Goal: Information Seeking & Learning: Learn about a topic

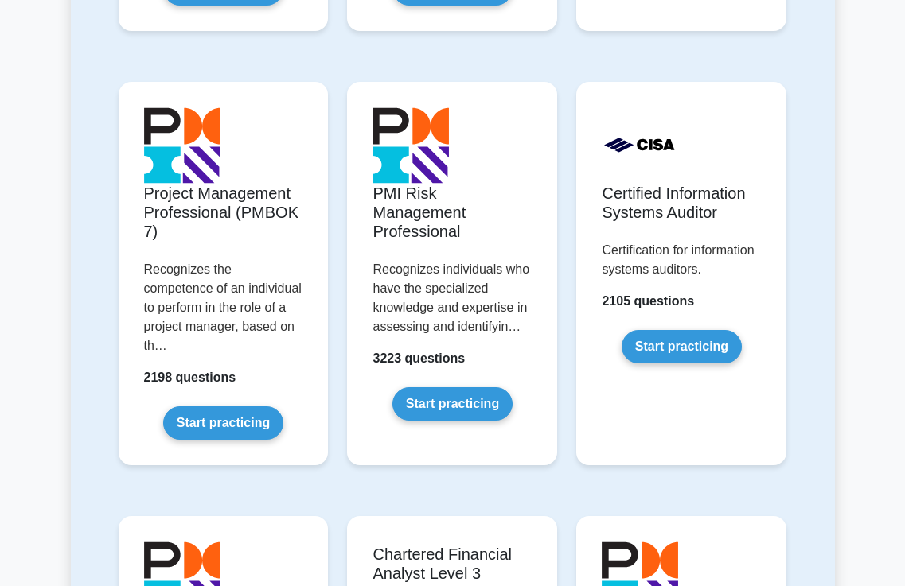
scroll to position [1591, 0]
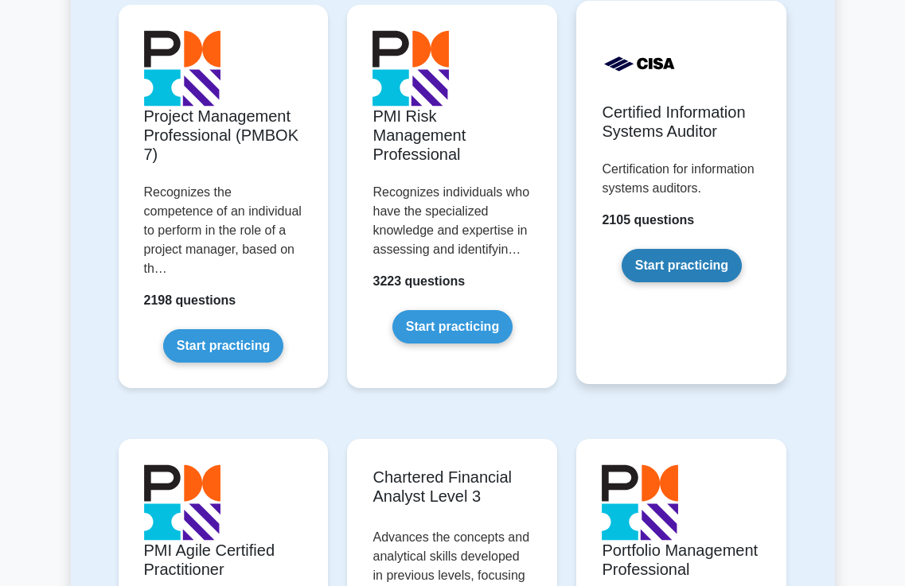
click at [687, 262] on link "Start practicing" at bounding box center [681, 265] width 120 height 33
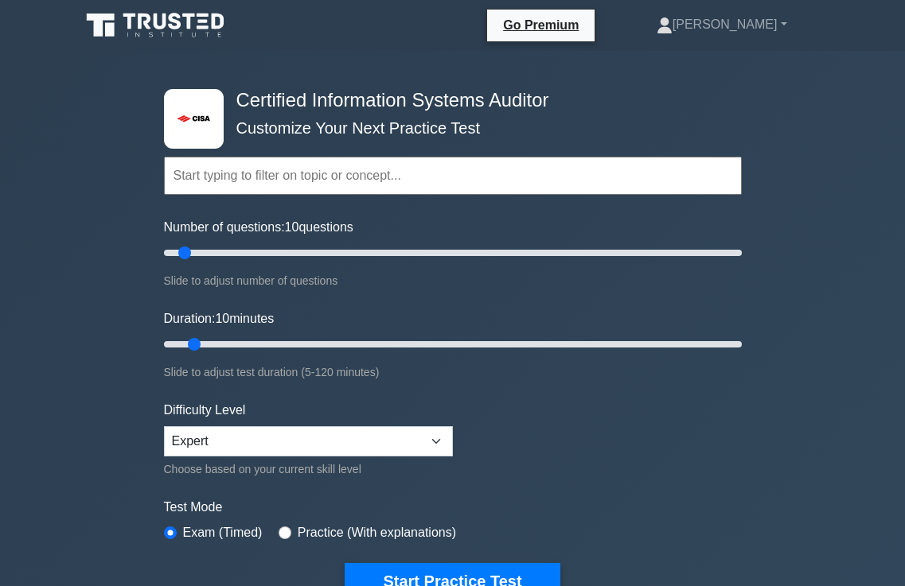
click at [394, 178] on input "text" at bounding box center [453, 176] width 578 height 38
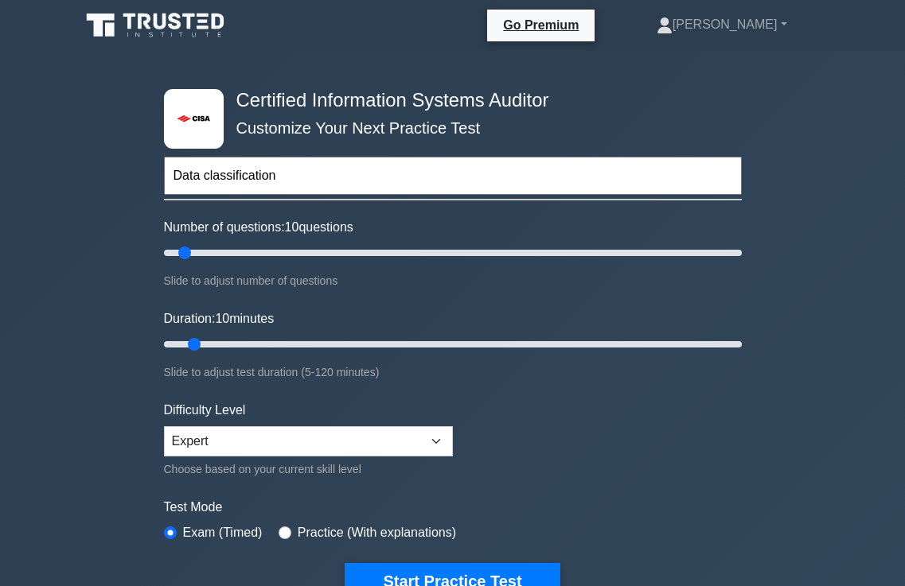
type input "Data classification"
click at [344, 563] on button "Start Practice Test" at bounding box center [451, 581] width 215 height 37
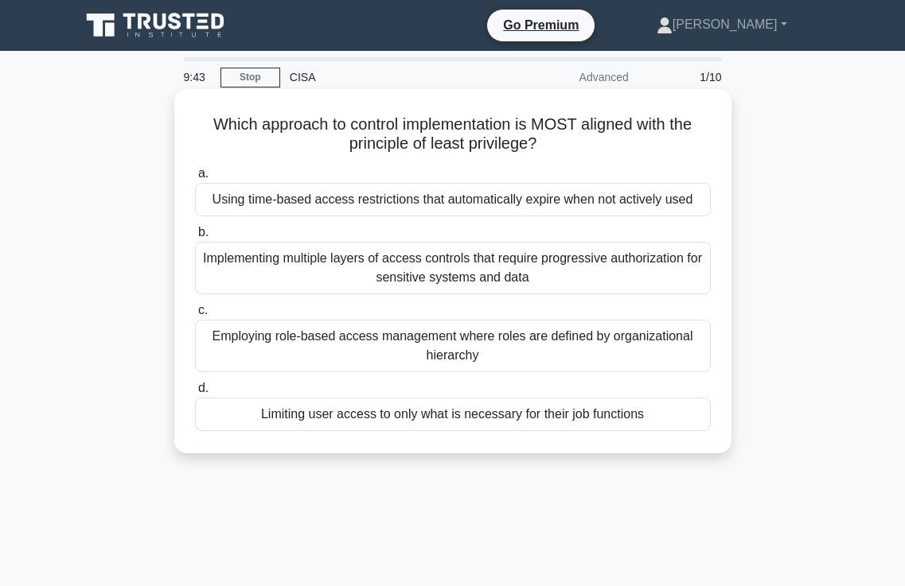
click at [442, 414] on div "Limiting user access to only what is necessary for their job functions" at bounding box center [452, 414] width 515 height 33
click at [195, 394] on input "d. Limiting user access to only what is necessary for their job functions" at bounding box center [195, 388] width 0 height 10
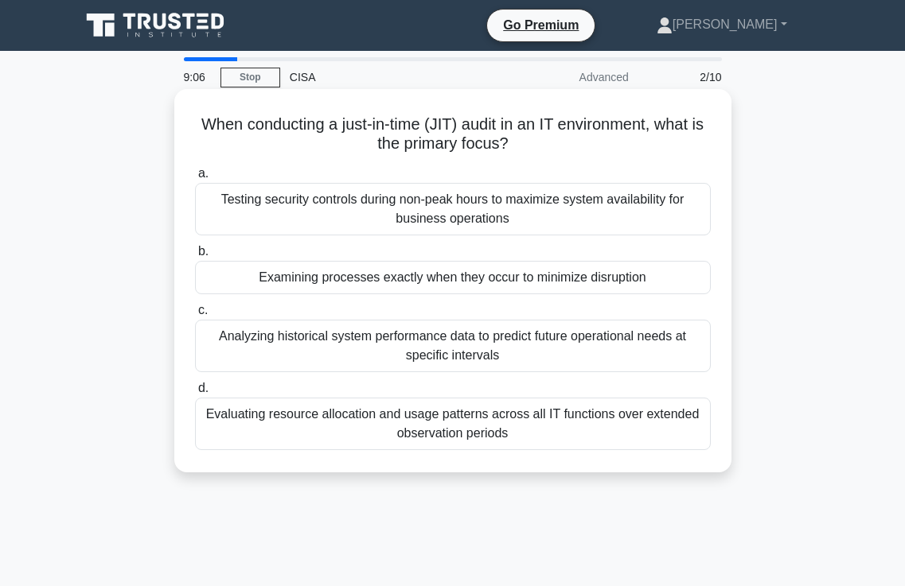
click at [497, 282] on div "Examining processes exactly when they occur to minimize disruption" at bounding box center [452, 277] width 515 height 33
click at [195, 257] on input "b. Examining processes exactly when they occur to minimize disruption" at bounding box center [195, 252] width 0 height 10
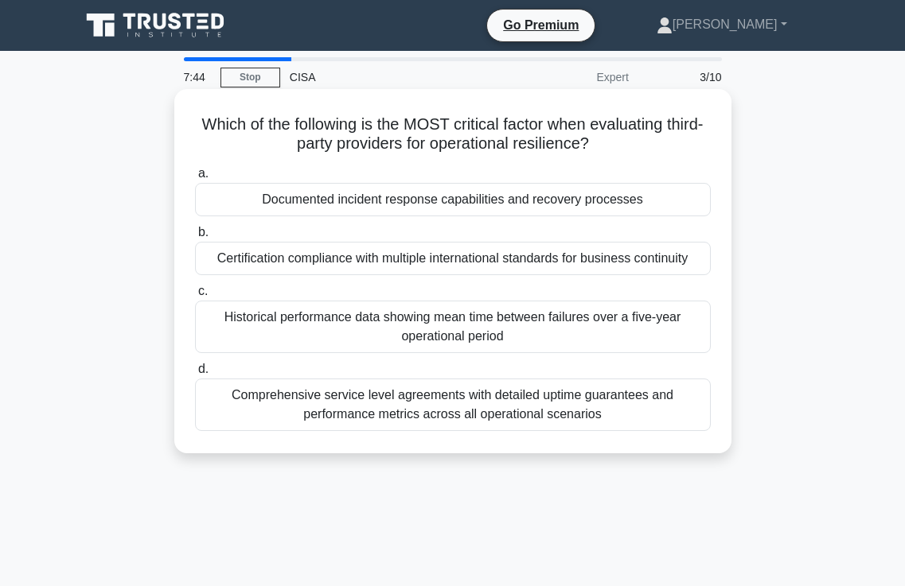
click at [434, 334] on div "Historical performance data showing mean time between failures over a five-year…" at bounding box center [452, 327] width 515 height 53
click at [195, 297] on input "c. Historical performance data showing mean time between failures over a five-y…" at bounding box center [195, 291] width 0 height 10
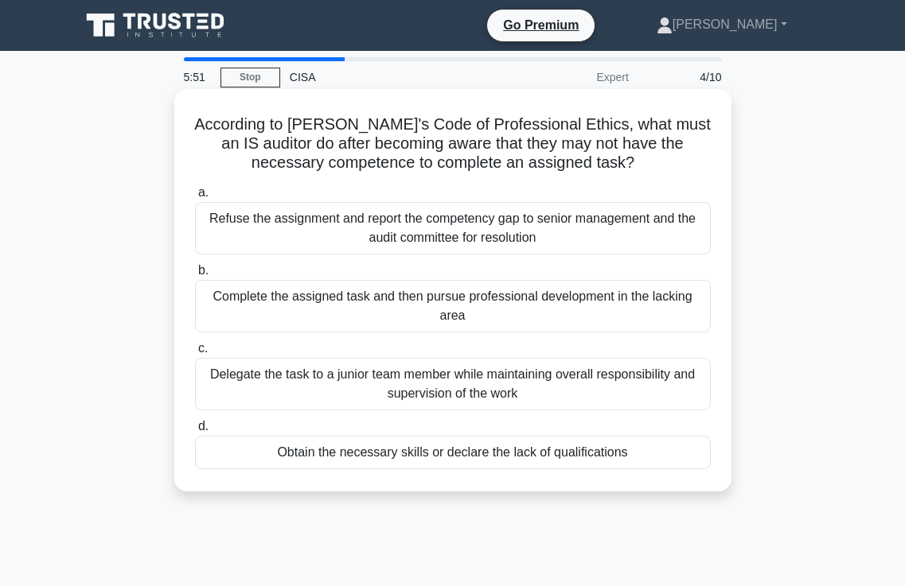
click at [460, 235] on div "Refuse the assignment and report the competency gap to senior management and th…" at bounding box center [452, 228] width 515 height 53
click at [195, 198] on input "a. Refuse the assignment and report the competency gap to senior management and…" at bounding box center [195, 193] width 0 height 10
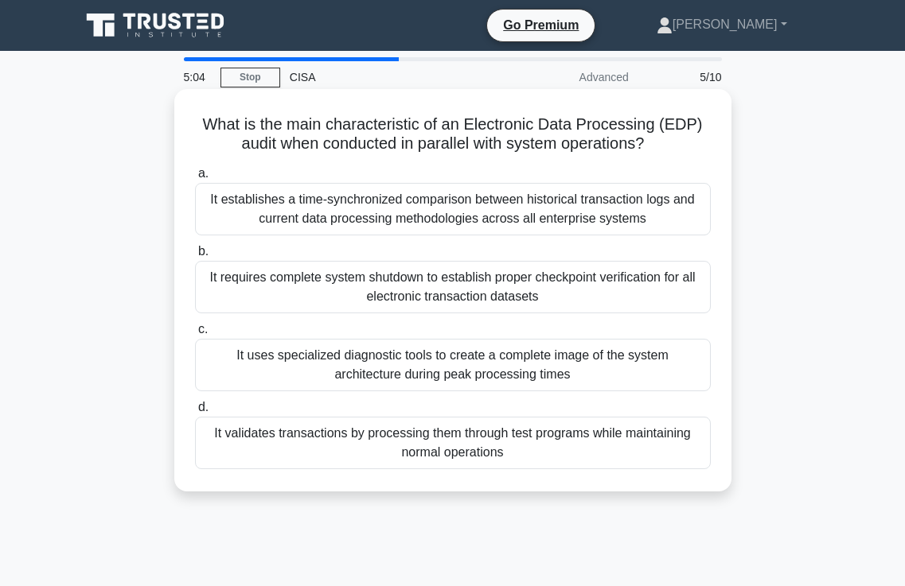
click at [425, 439] on div "It validates transactions by processing them through test programs while mainta…" at bounding box center [452, 443] width 515 height 53
click at [195, 413] on input "d. It validates transactions by processing them through test programs while mai…" at bounding box center [195, 408] width 0 height 10
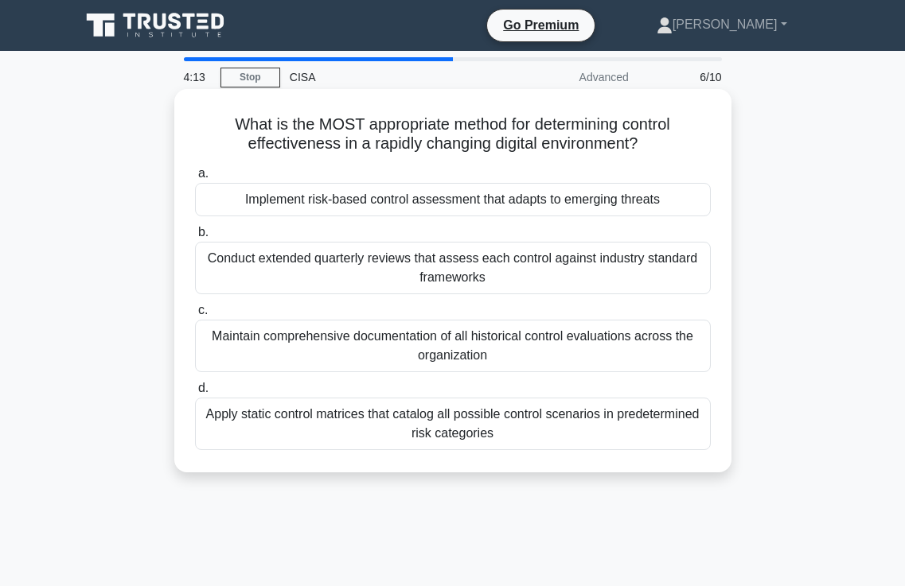
click at [445, 203] on div "Implement risk-based control assessment that adapts to emerging threats" at bounding box center [452, 199] width 515 height 33
click at [195, 179] on input "a. Implement risk-based control assessment that adapts to emerging threats" at bounding box center [195, 174] width 0 height 10
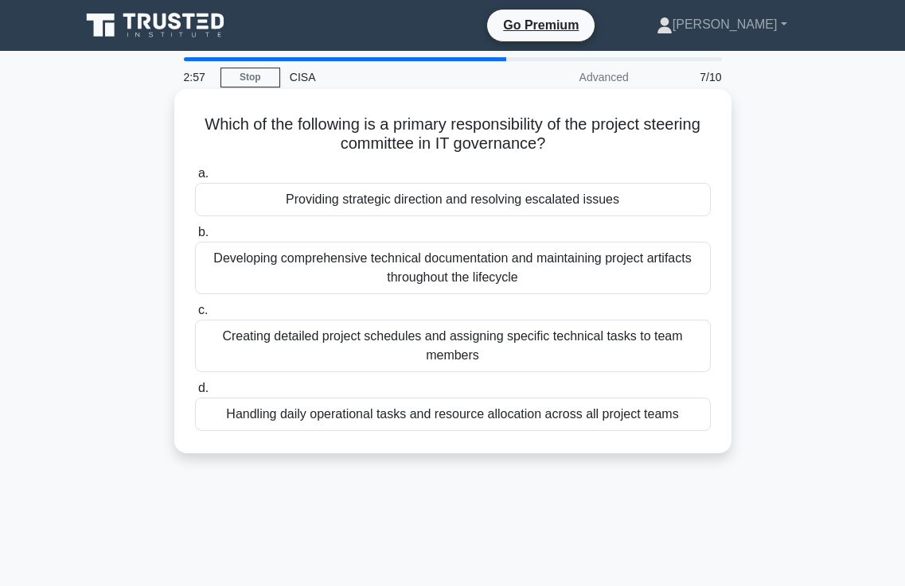
click at [425, 422] on div "Handling daily operational tasks and resource allocation across all project tea…" at bounding box center [452, 414] width 515 height 33
click at [195, 394] on input "d. Handling daily operational tasks and resource allocation across all project …" at bounding box center [195, 388] width 0 height 10
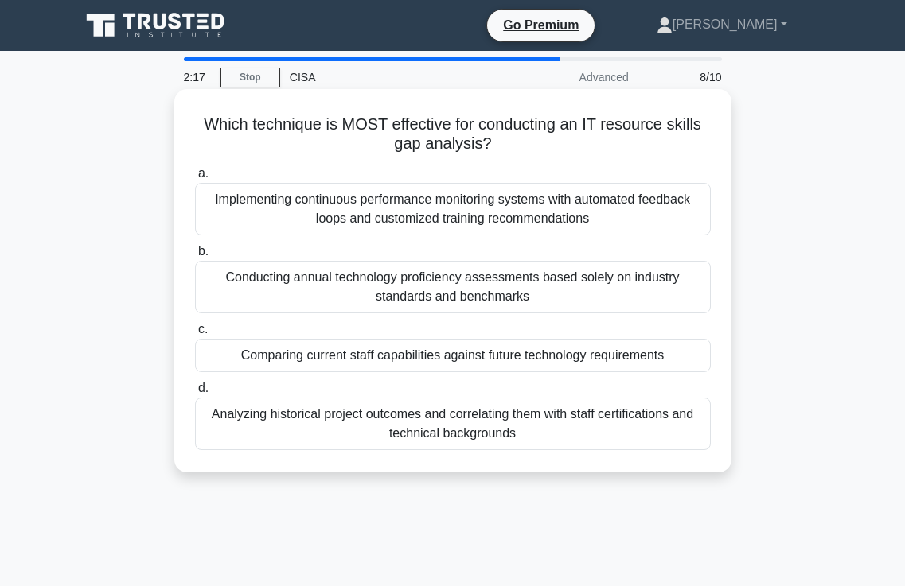
click at [399, 206] on div "Implementing continuous performance monitoring systems with automated feedback …" at bounding box center [452, 209] width 515 height 53
click at [195, 179] on input "a. Implementing continuous performance monitoring systems with automated feedba…" at bounding box center [195, 174] width 0 height 10
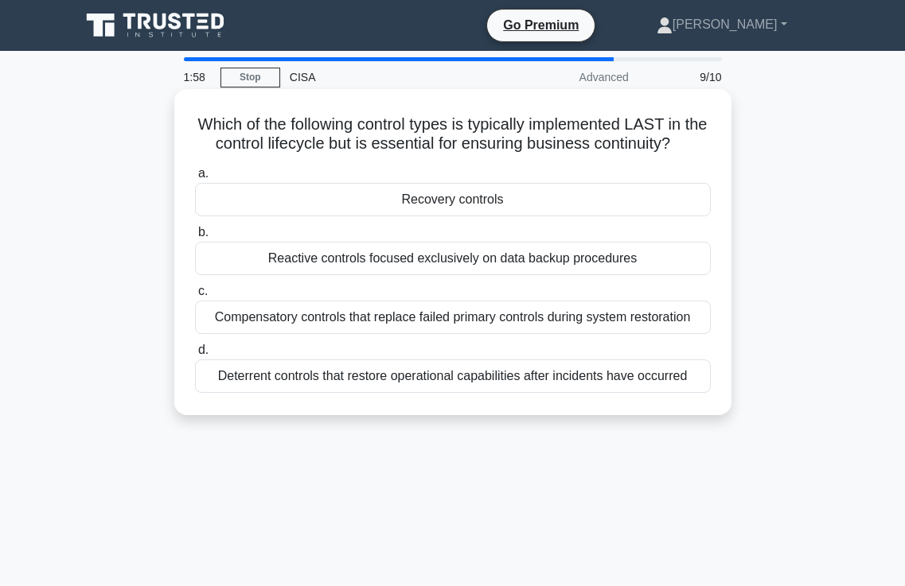
click at [389, 329] on div "Compensatory controls that replace failed primary controls during system restor…" at bounding box center [452, 317] width 515 height 33
click at [195, 297] on input "c. Compensatory controls that replace failed primary controls during system res…" at bounding box center [195, 291] width 0 height 10
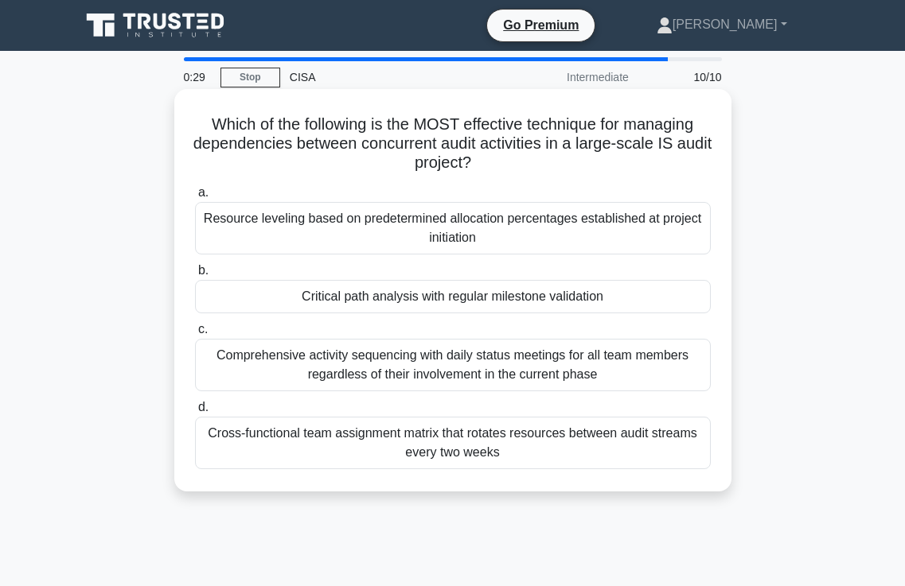
click at [430, 295] on div "Critical path analysis with regular milestone validation" at bounding box center [452, 296] width 515 height 33
click at [195, 276] on input "b. Critical path analysis with regular milestone validation" at bounding box center [195, 271] width 0 height 10
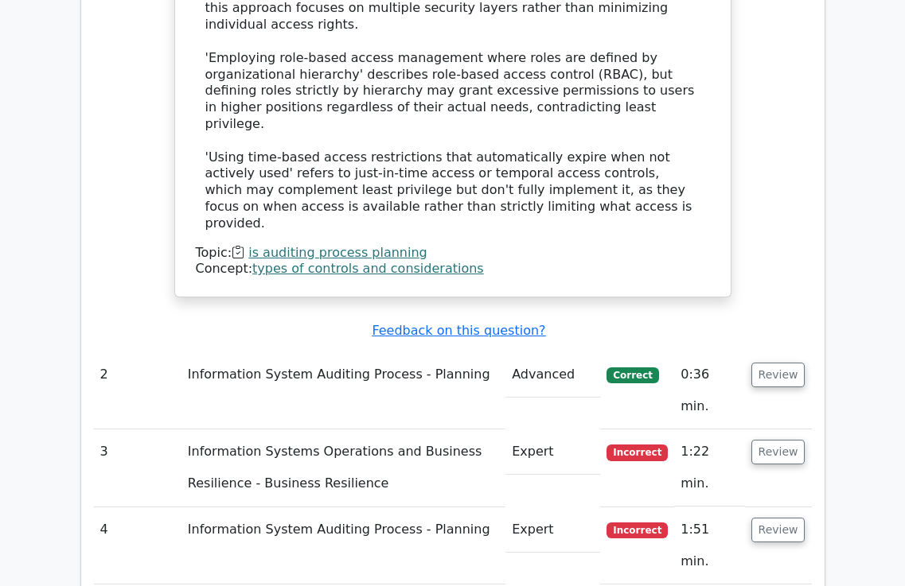
scroll to position [2068, 0]
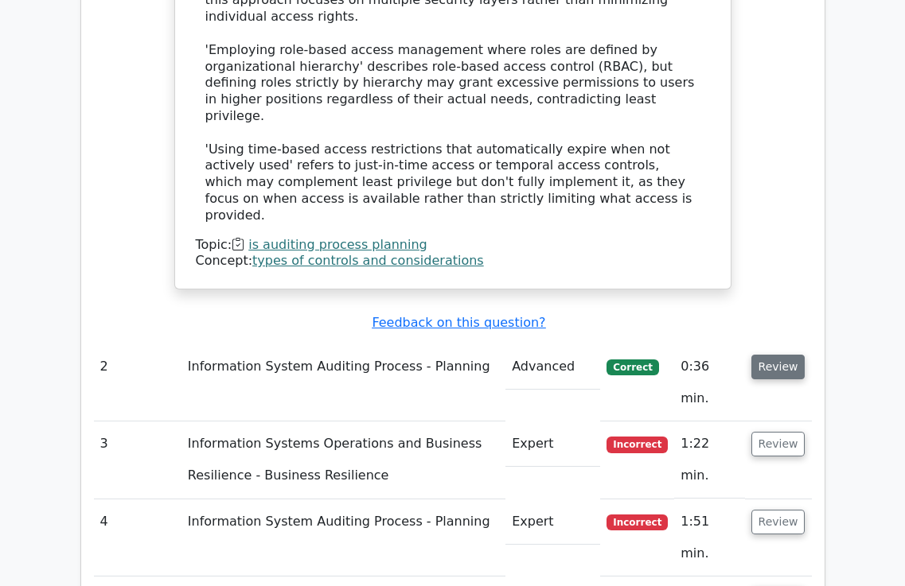
click at [792, 355] on button "Review" at bounding box center [778, 367] width 54 height 25
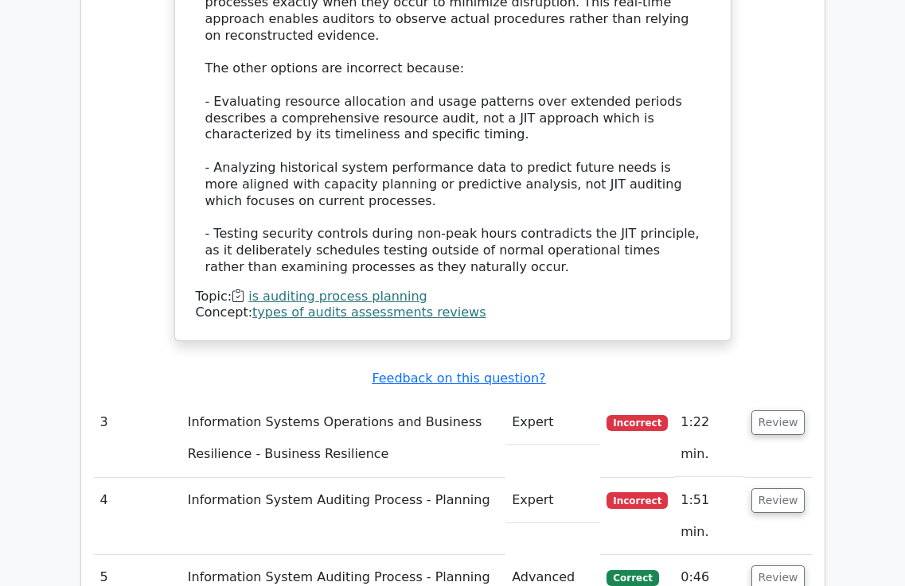
scroll to position [3023, 0]
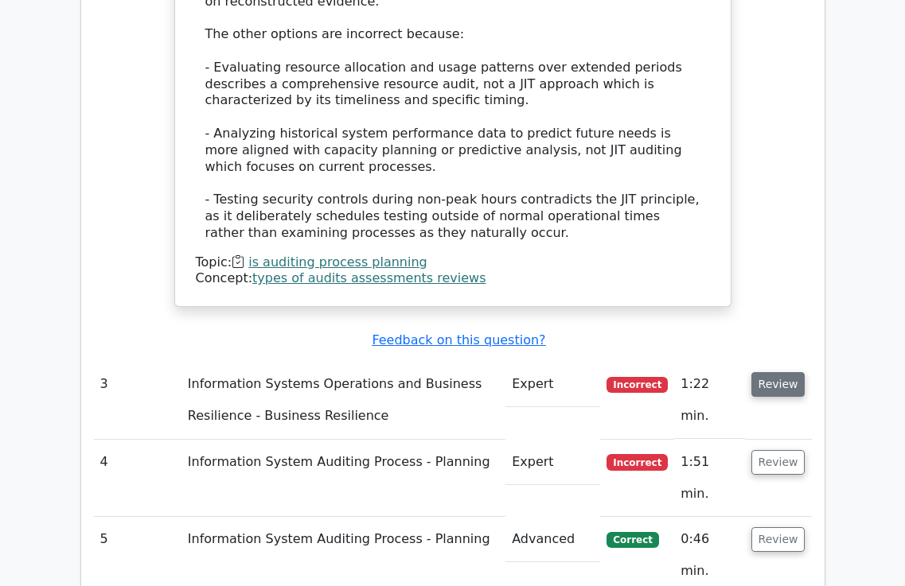
click at [782, 372] on button "Review" at bounding box center [778, 384] width 54 height 25
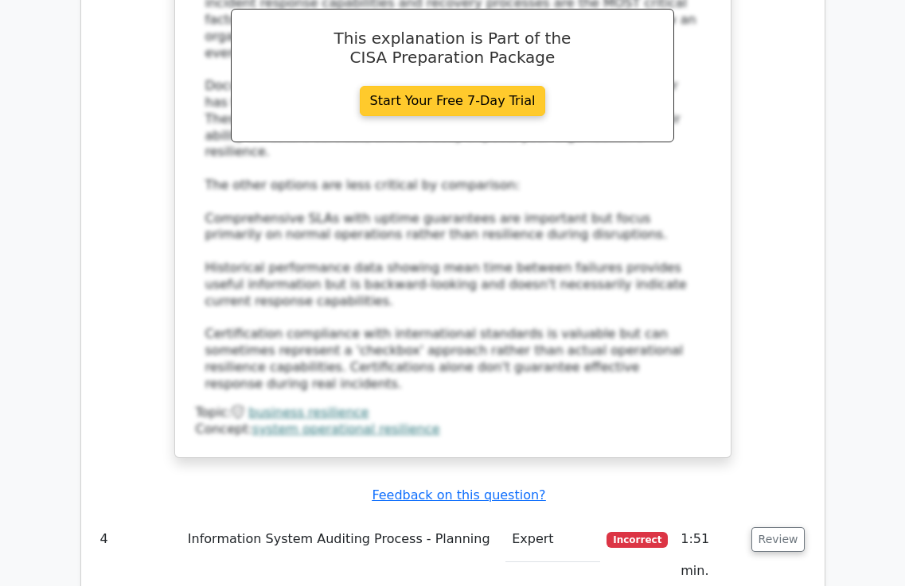
scroll to position [3898, 0]
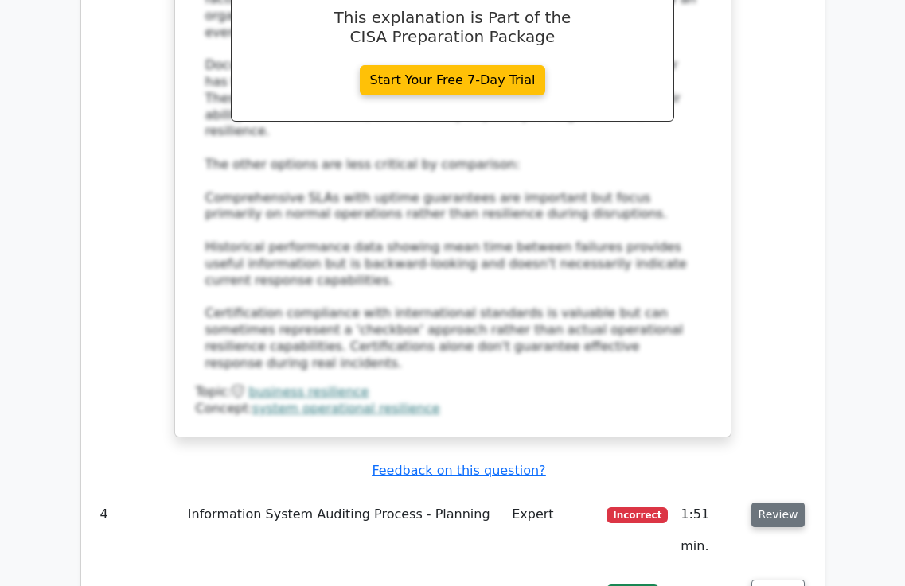
click at [781, 503] on button "Review" at bounding box center [778, 515] width 54 height 25
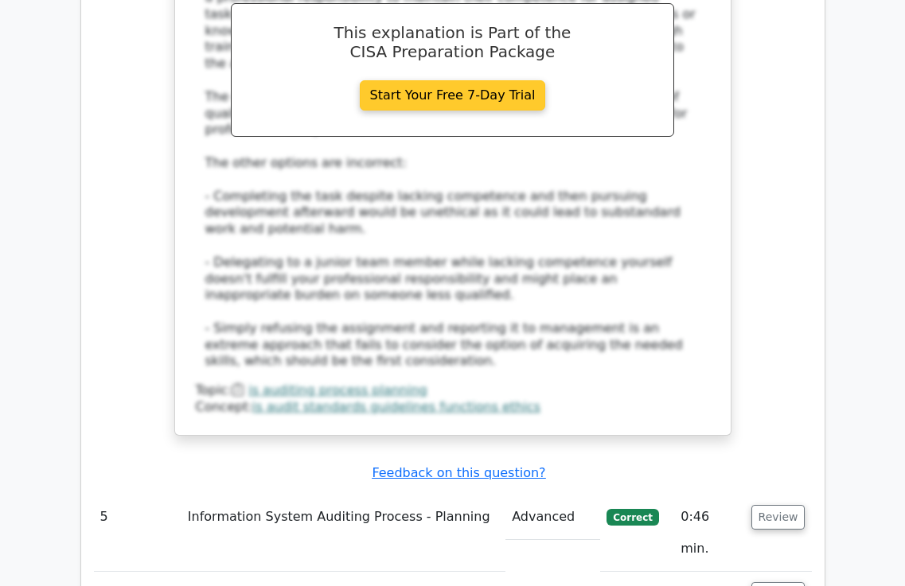
scroll to position [4932, 0]
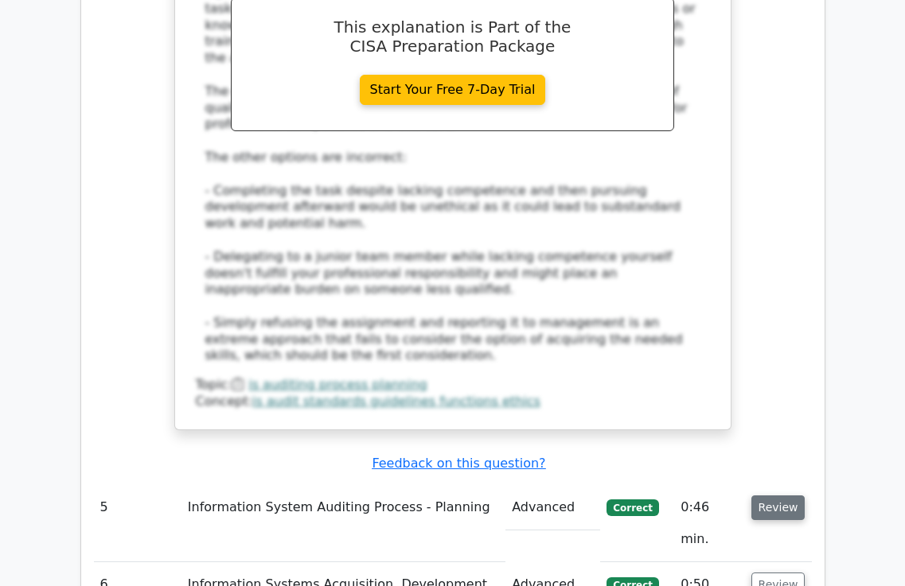
click at [799, 496] on button "Review" at bounding box center [778, 508] width 54 height 25
click at [775, 496] on button "Review" at bounding box center [778, 508] width 54 height 25
click at [777, 573] on button "Review" at bounding box center [778, 585] width 54 height 25
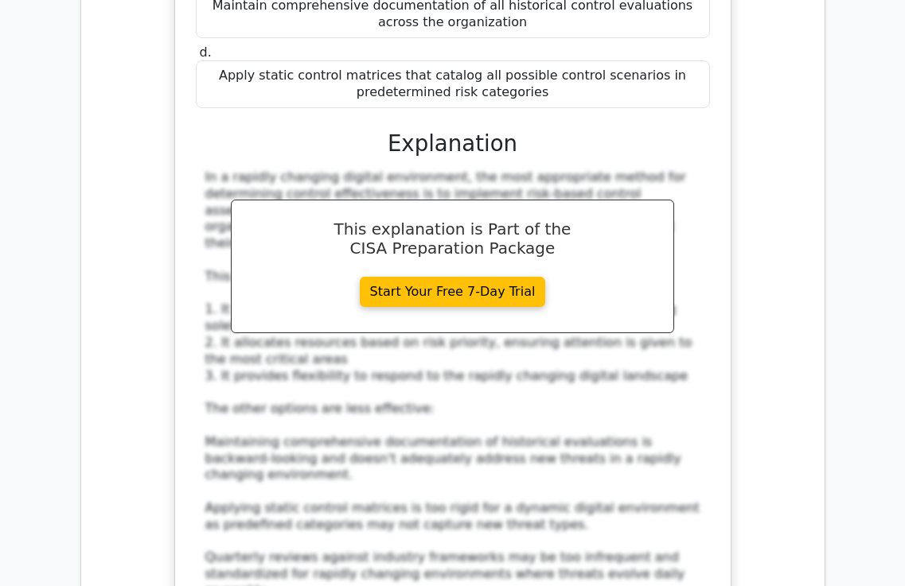
scroll to position [5887, 0]
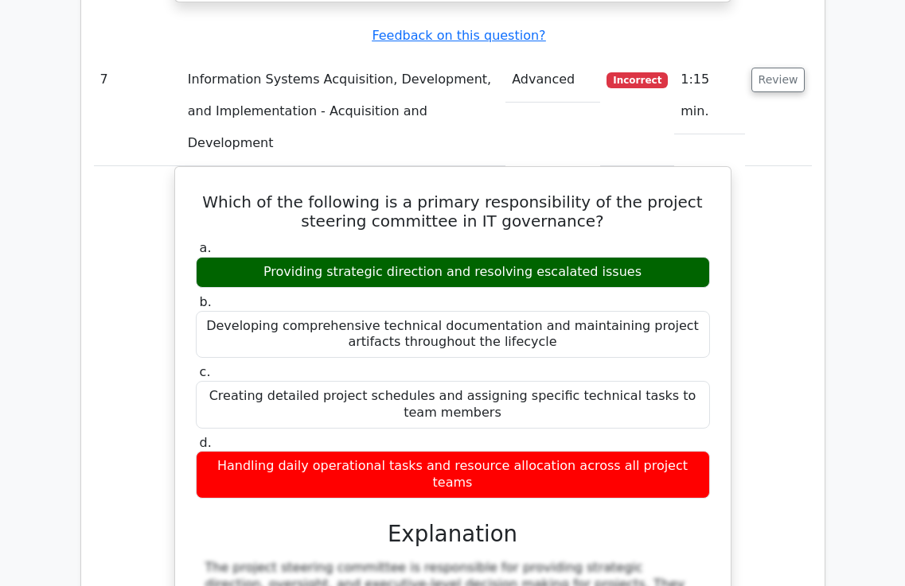
scroll to position [6762, 0]
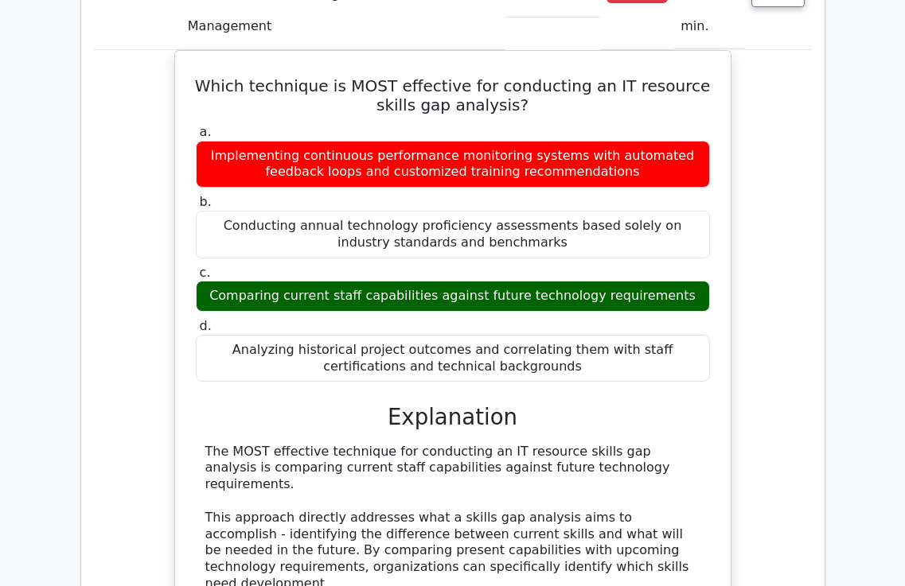
scroll to position [7557, 0]
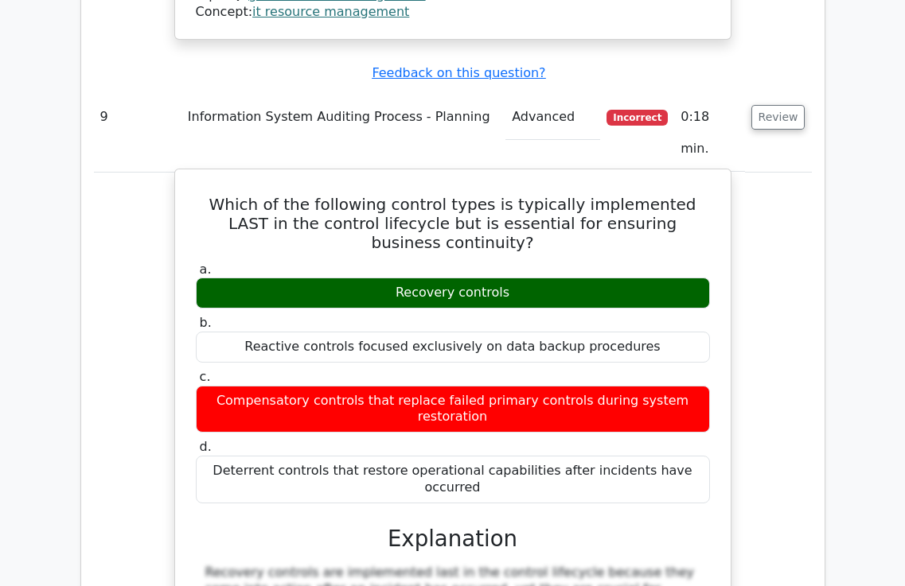
scroll to position [8432, 0]
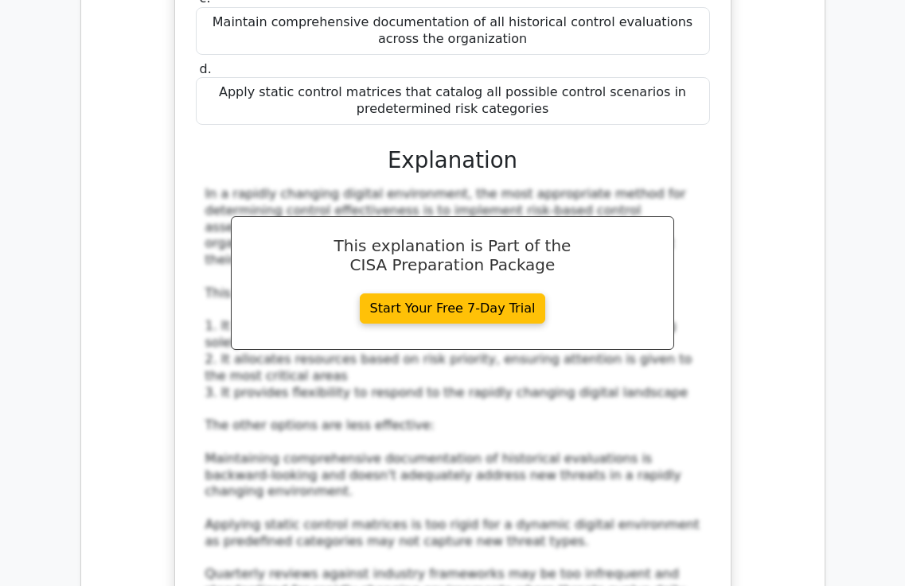
scroll to position [5489, 0]
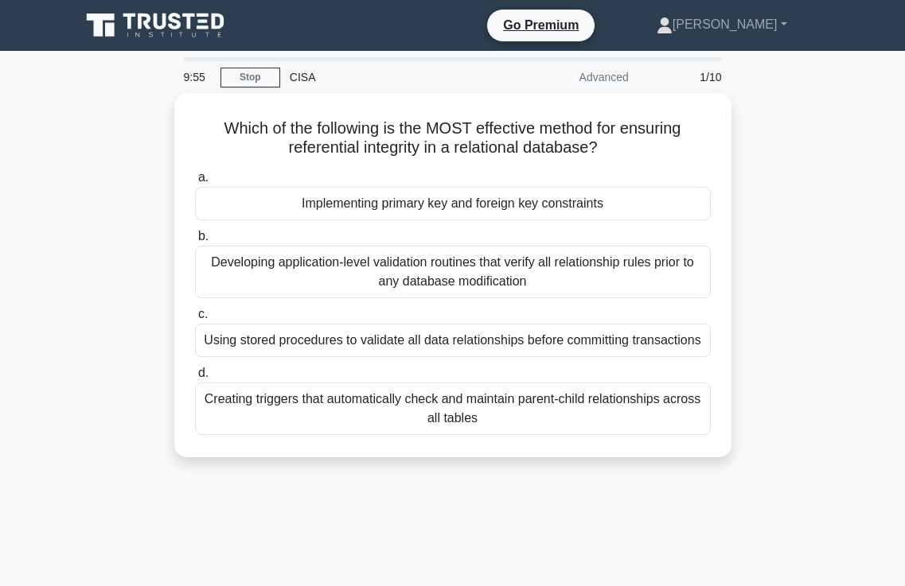
click at [303, 76] on div "CISA" at bounding box center [389, 77] width 219 height 32
click at [608, 76] on div "Advanced" at bounding box center [568, 77] width 139 height 32
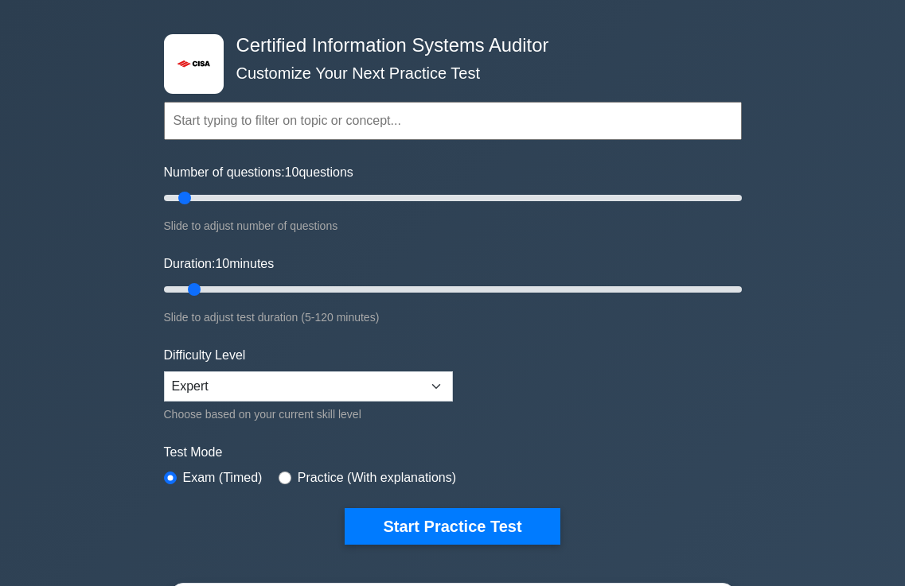
scroll to position [159, 0]
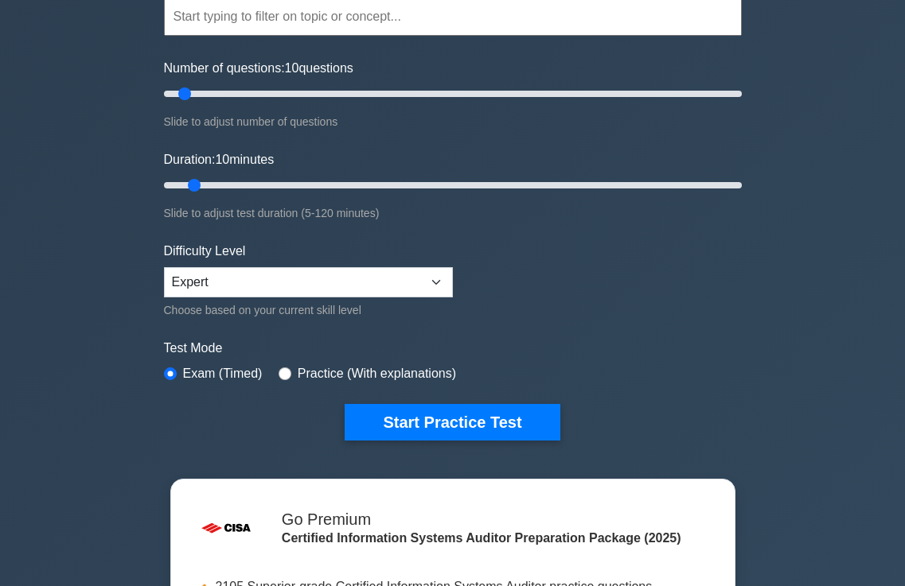
click at [273, 375] on div "Test Mode Exam (Timed) Practice (With explanations)" at bounding box center [453, 362] width 578 height 46
click at [282, 372] on input "radio" at bounding box center [284, 374] width 13 height 13
radio input "true"
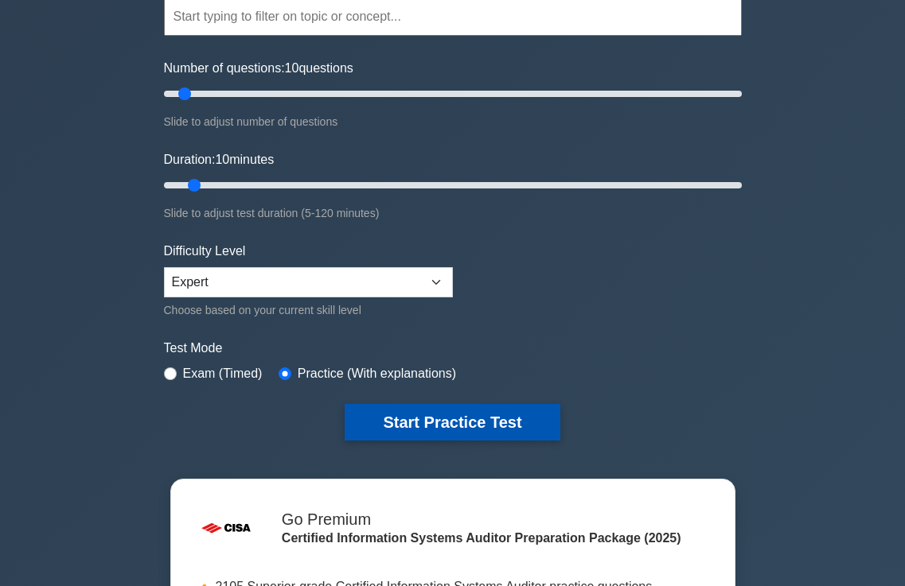
click at [437, 426] on button "Start Practice Test" at bounding box center [451, 422] width 215 height 37
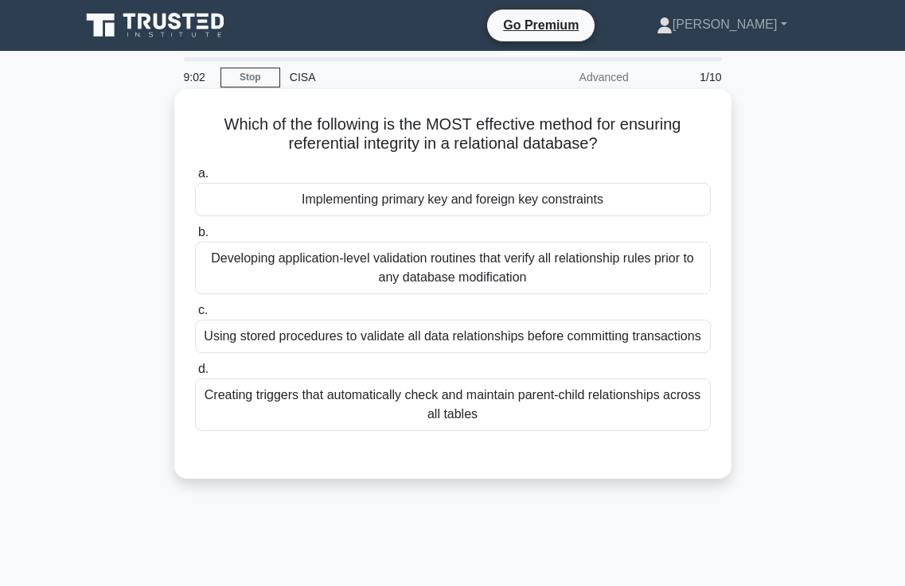
click at [425, 198] on div "Implementing primary key and foreign key constraints" at bounding box center [452, 199] width 515 height 33
click at [195, 179] on input "a. Implementing primary key and foreign key constraints" at bounding box center [195, 174] width 0 height 10
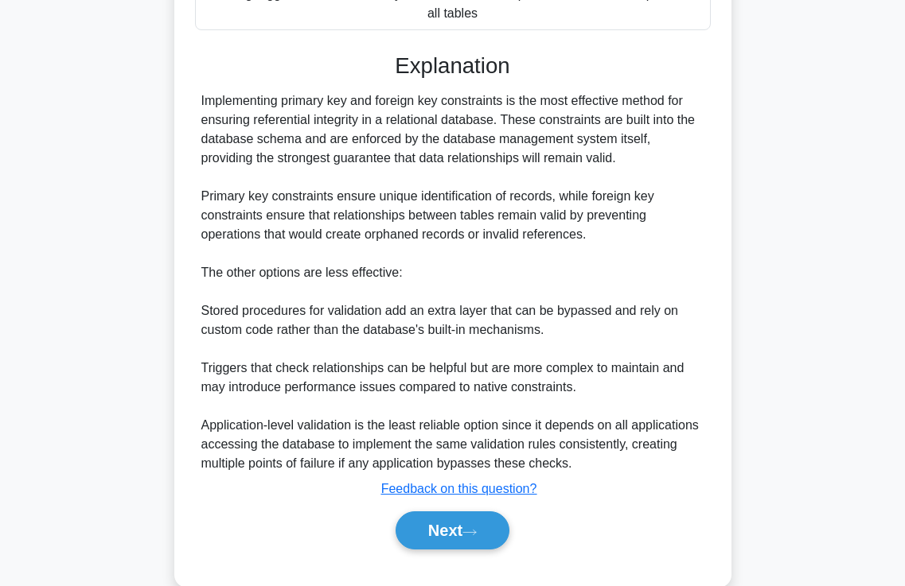
scroll to position [434, 0]
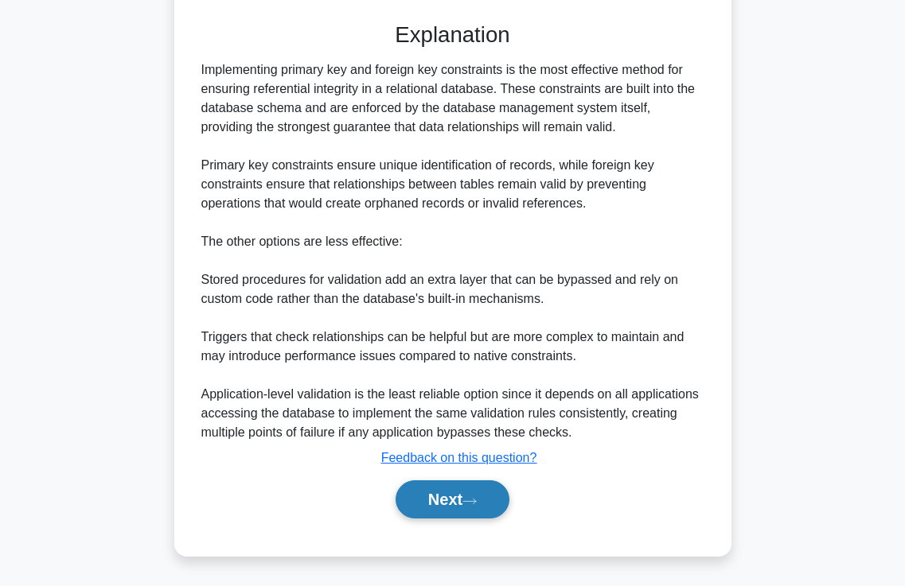
click at [473, 504] on icon at bounding box center [469, 501] width 14 height 9
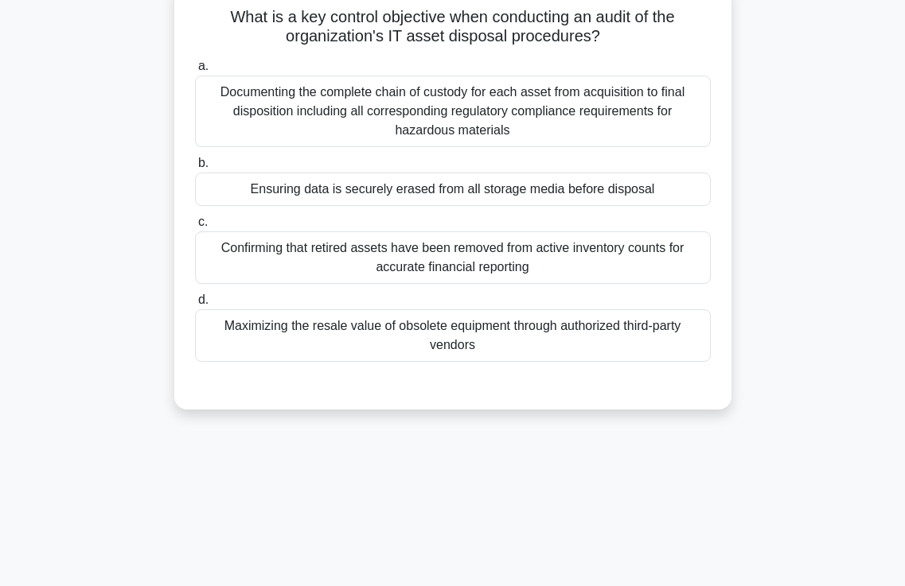
scroll to position [0, 0]
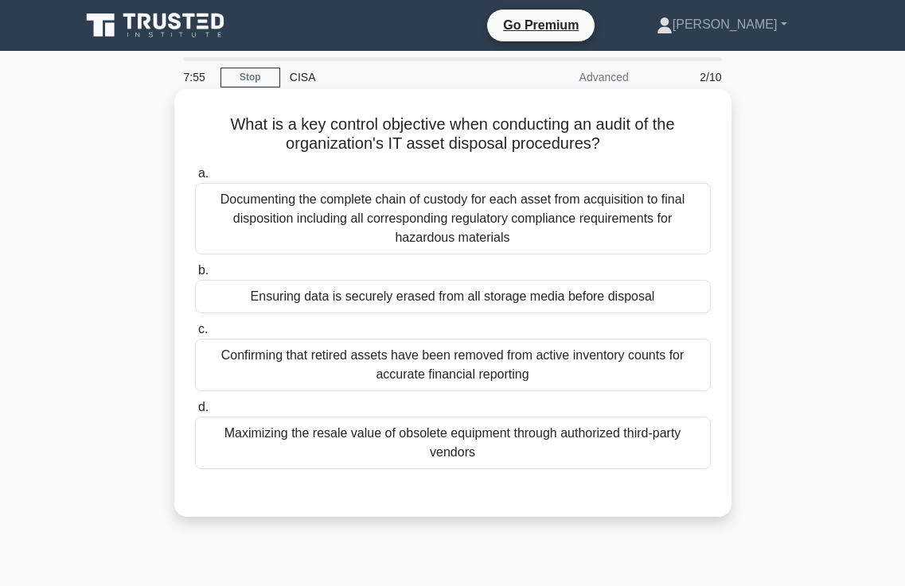
click at [401, 303] on div "Ensuring data is securely erased from all storage media before disposal" at bounding box center [452, 296] width 515 height 33
click at [195, 276] on input "b. Ensuring data is securely erased from all storage media before disposal" at bounding box center [195, 271] width 0 height 10
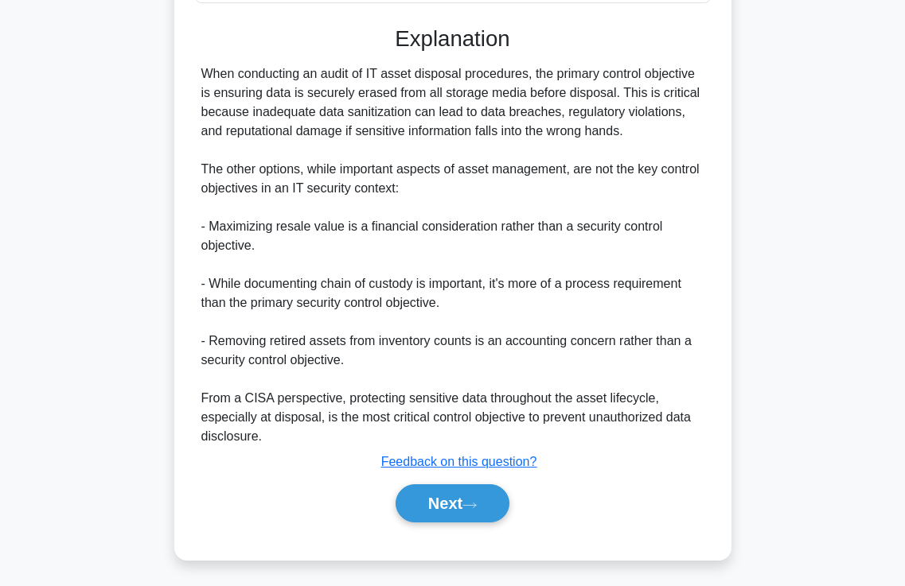
scroll to position [472, 0]
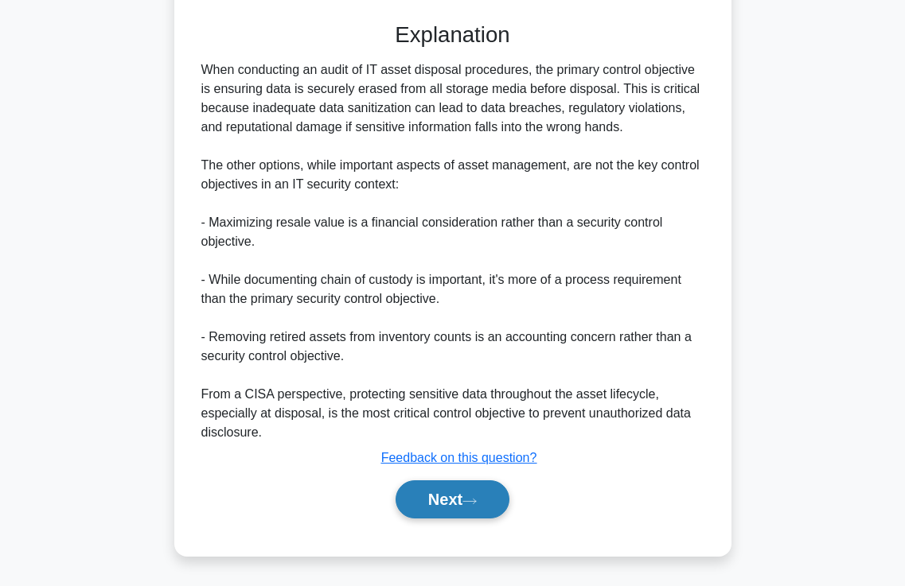
click at [473, 504] on icon at bounding box center [469, 501] width 14 height 9
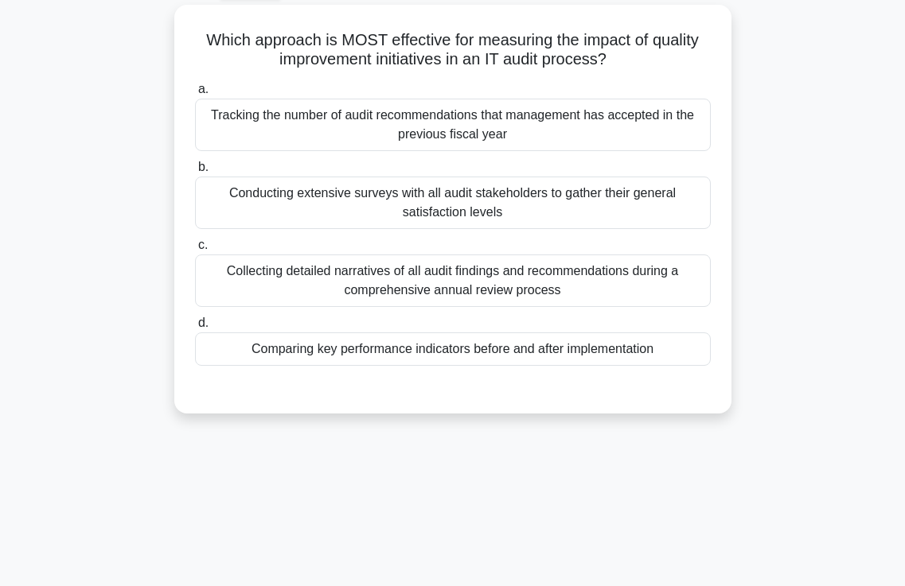
scroll to position [0, 0]
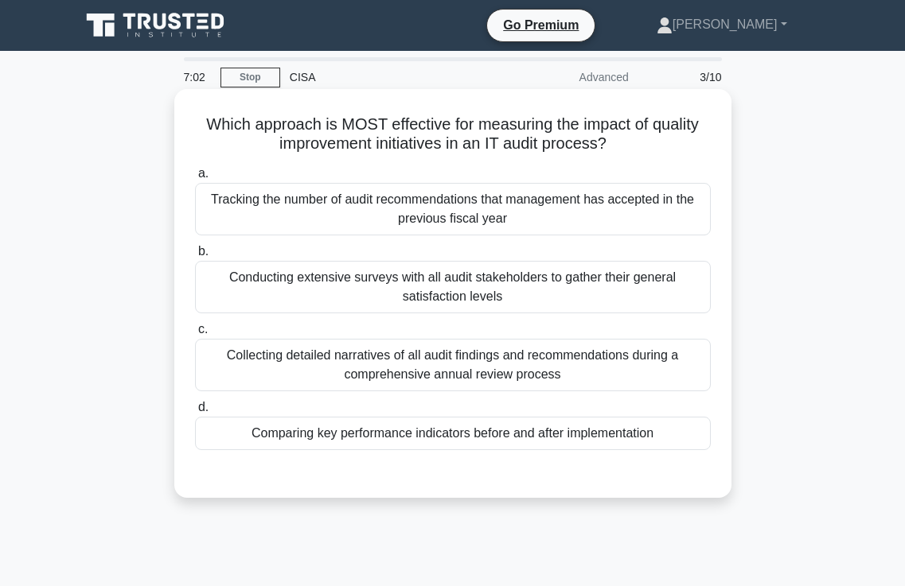
click at [360, 437] on div "Comparing key performance indicators before and after implementation" at bounding box center [452, 433] width 515 height 33
click at [195, 413] on input "d. Comparing key performance indicators before and after implementation" at bounding box center [195, 408] width 0 height 10
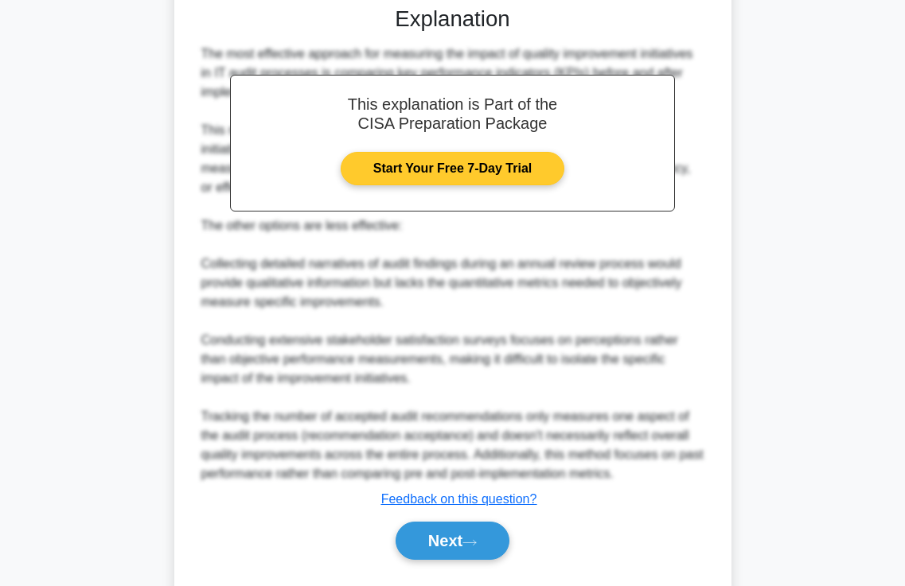
scroll to position [510, 0]
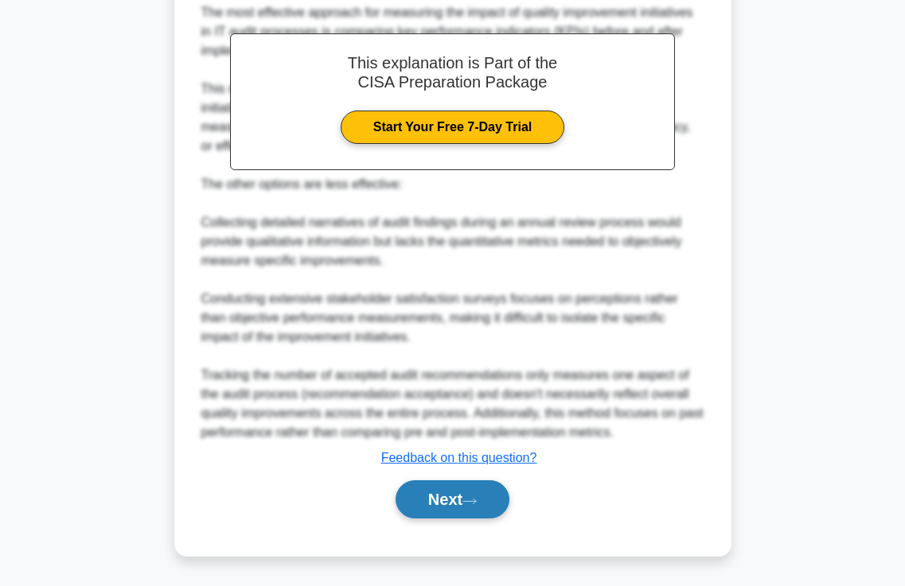
click at [450, 499] on button "Next" at bounding box center [452, 499] width 114 height 38
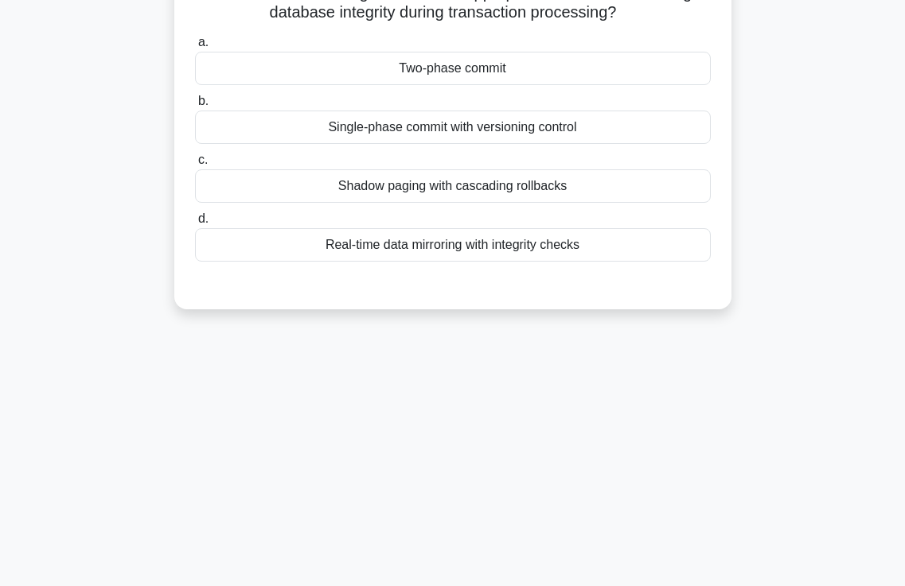
scroll to position [0, 0]
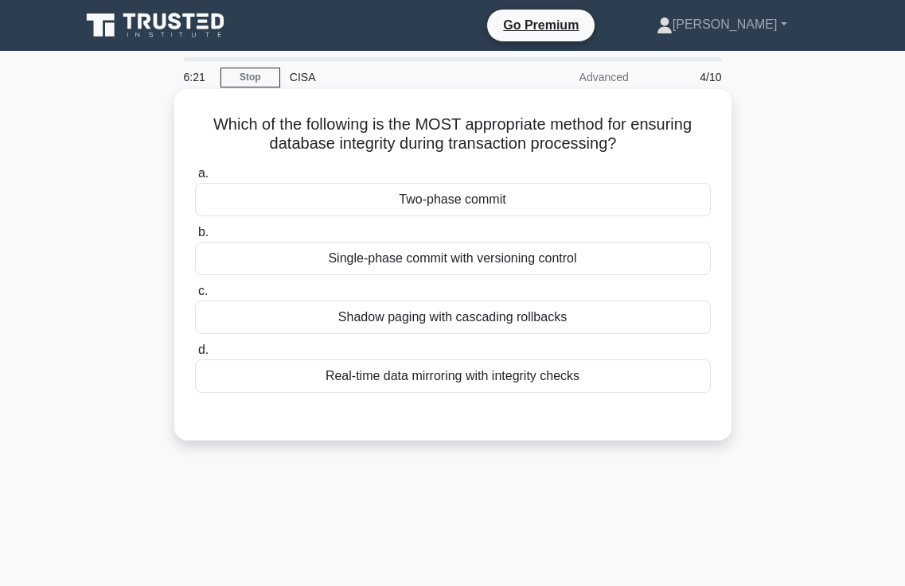
click at [457, 381] on div "Real-time data mirroring with integrity checks" at bounding box center [452, 376] width 515 height 33
click at [195, 356] on input "d. Real-time data mirroring with integrity checks" at bounding box center [195, 350] width 0 height 10
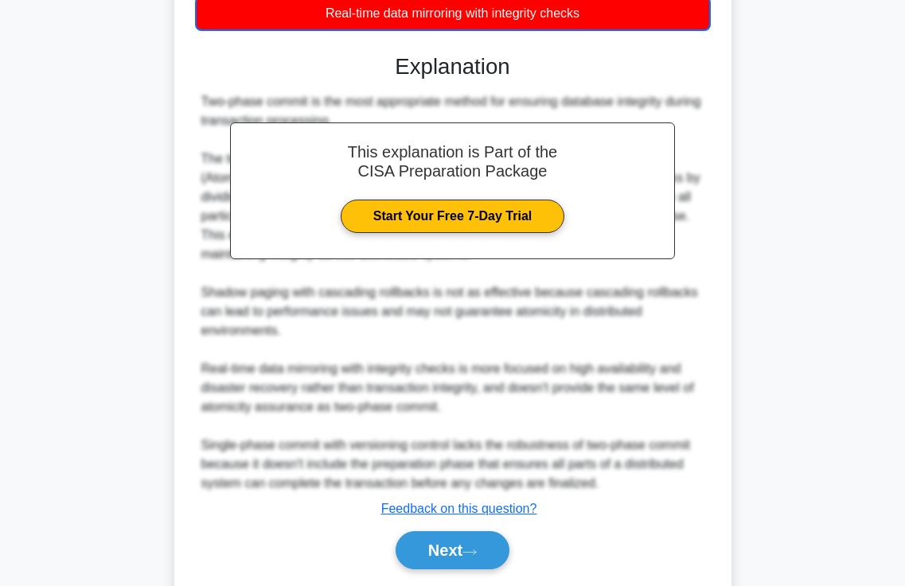
scroll to position [416, 0]
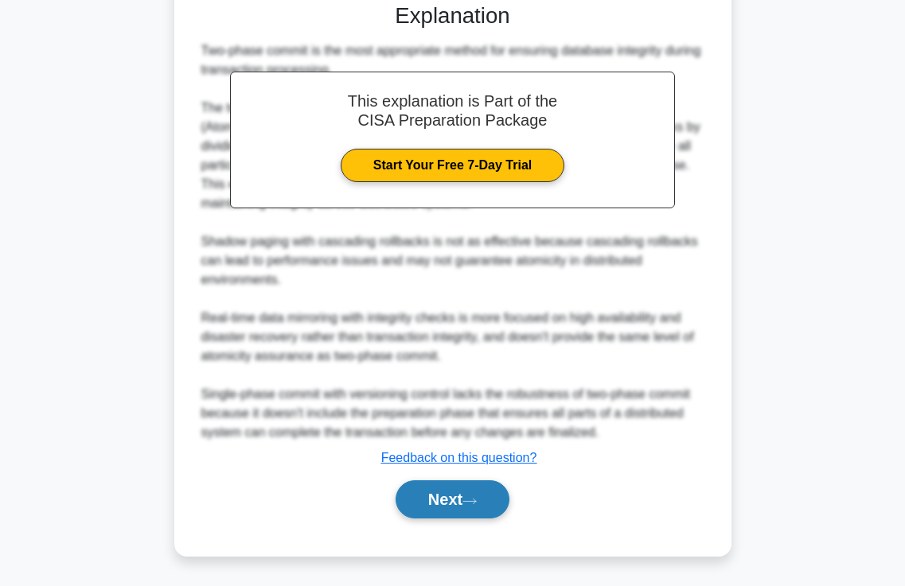
click at [453, 502] on button "Next" at bounding box center [452, 499] width 114 height 38
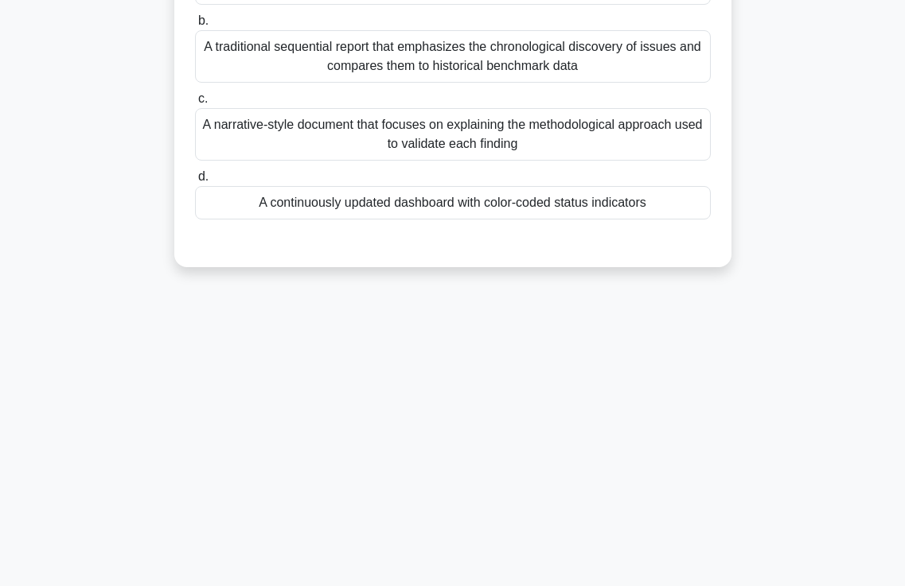
scroll to position [34, 0]
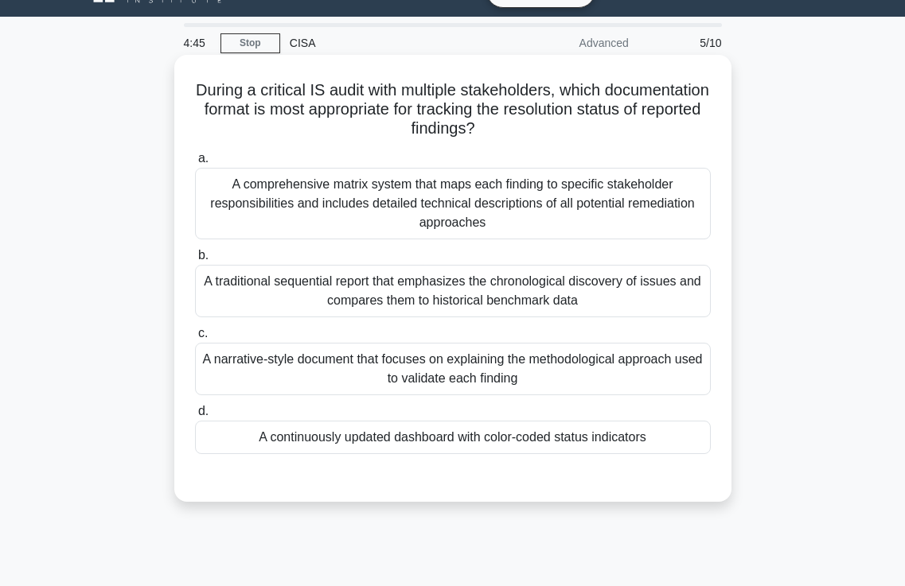
click at [464, 438] on div "A continuously updated dashboard with color-coded status indicators" at bounding box center [452, 437] width 515 height 33
click at [195, 417] on input "d. A continuously updated dashboard with color-coded status indicators" at bounding box center [195, 412] width 0 height 10
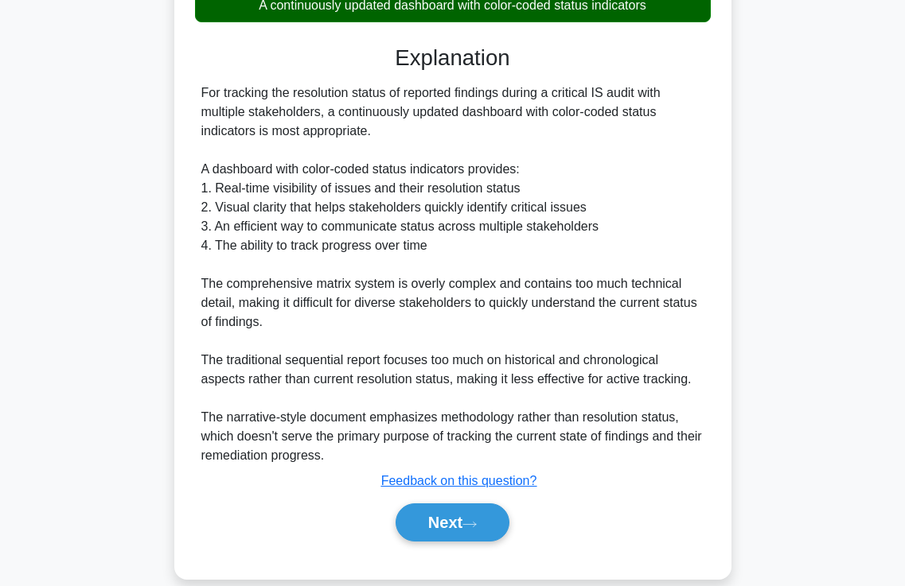
scroll to position [491, 0]
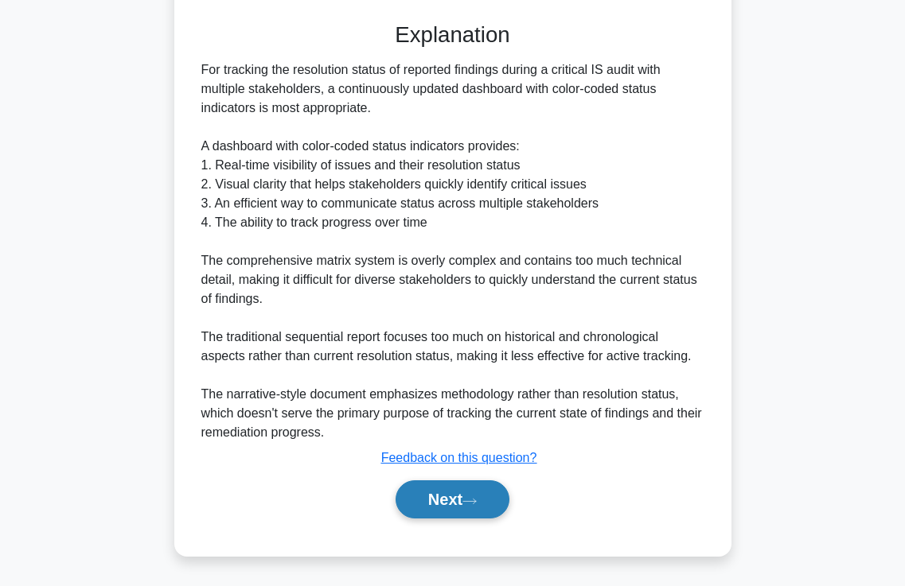
click at [457, 500] on button "Next" at bounding box center [452, 499] width 114 height 38
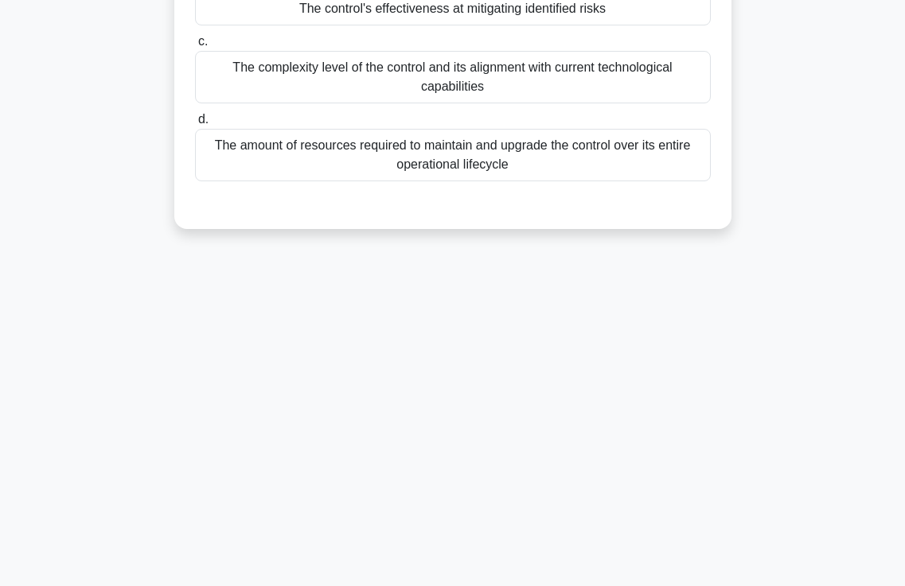
scroll to position [0, 0]
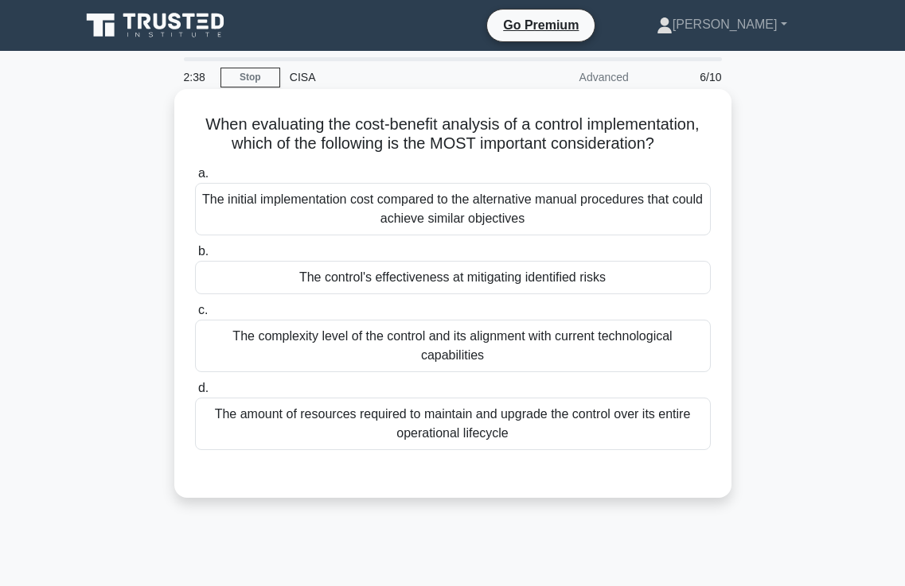
click at [402, 286] on div "The control's effectiveness at mitigating identified risks" at bounding box center [452, 277] width 515 height 33
click at [195, 257] on input "b. The control's effectiveness at mitigating identified risks" at bounding box center [195, 252] width 0 height 10
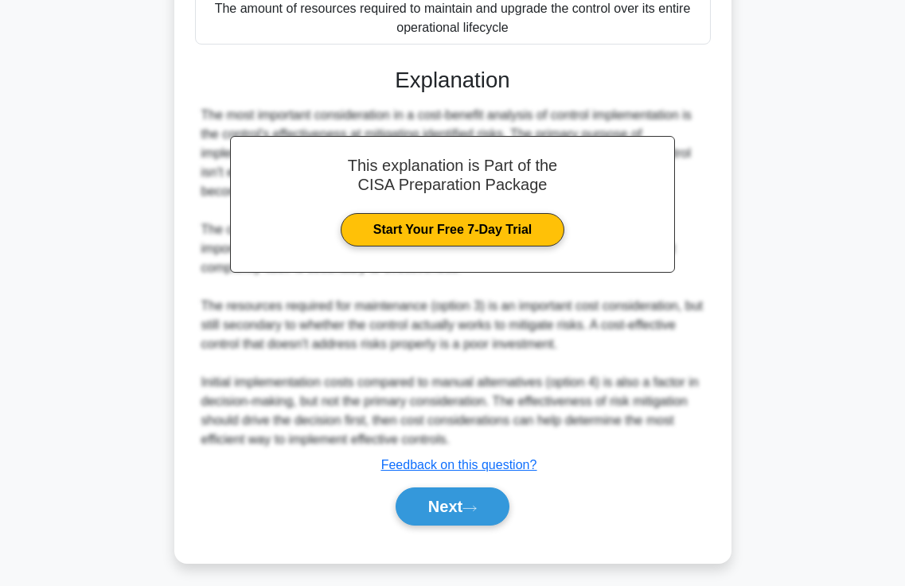
scroll to position [414, 0]
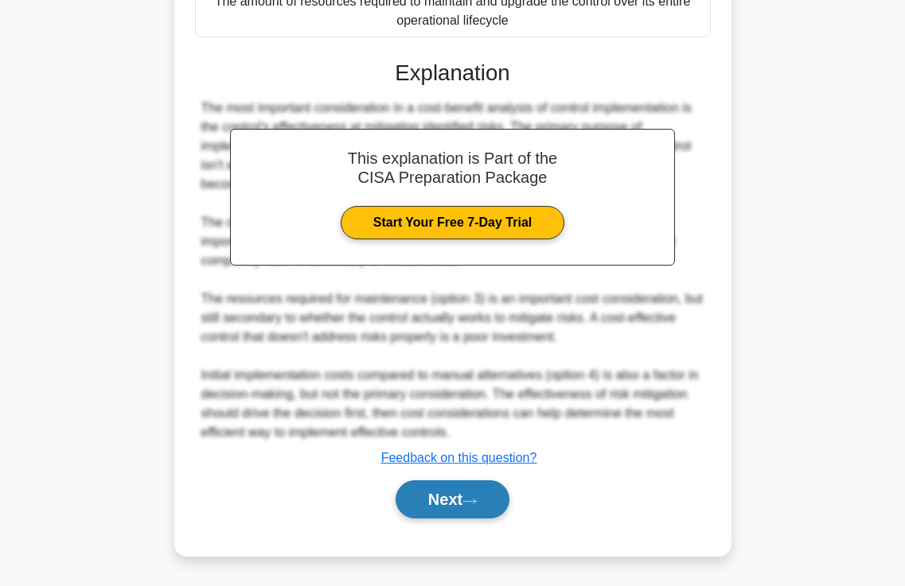
click at [449, 492] on button "Next" at bounding box center [452, 499] width 114 height 38
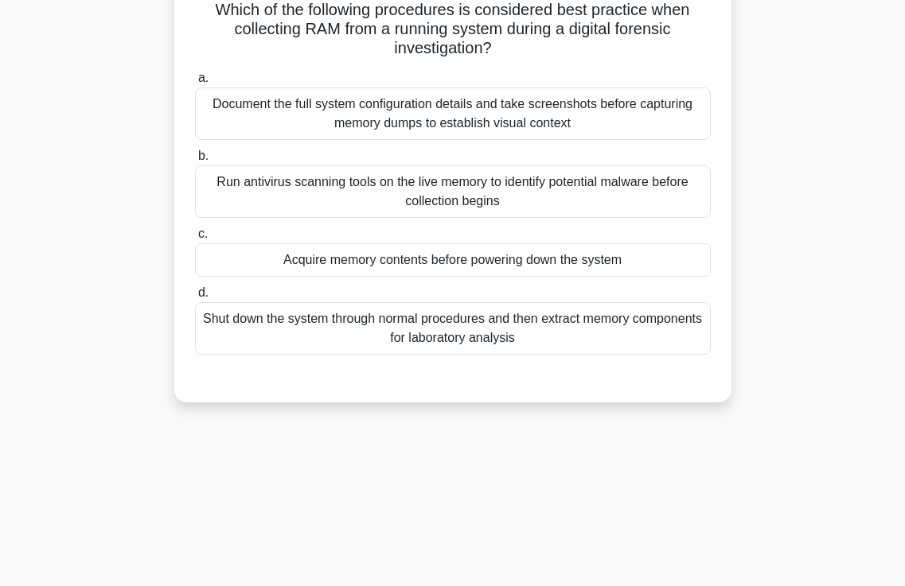
scroll to position [0, 0]
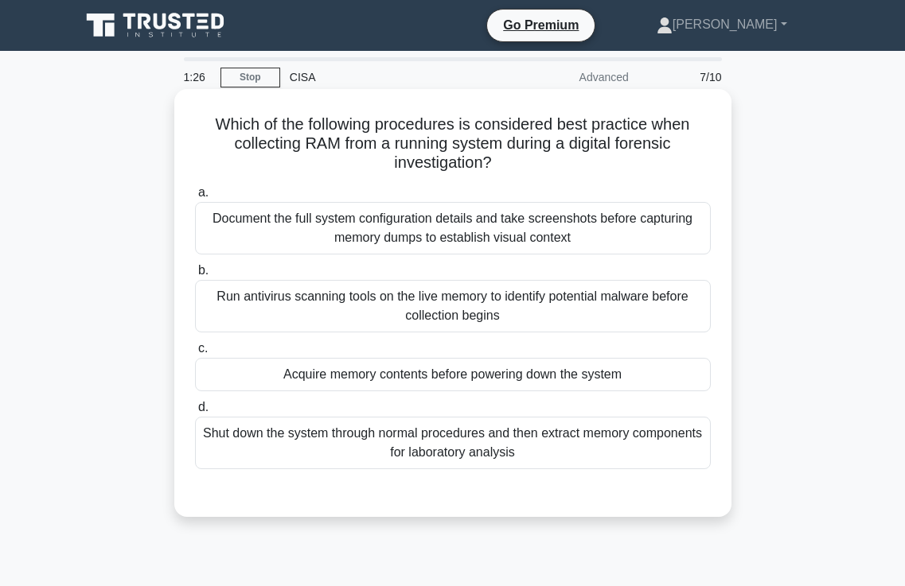
click at [457, 230] on div "Document the full system configuration details and take screenshots before capt…" at bounding box center [452, 228] width 515 height 53
click at [195, 198] on input "a. Document the full system configuration details and take screenshots before c…" at bounding box center [195, 193] width 0 height 10
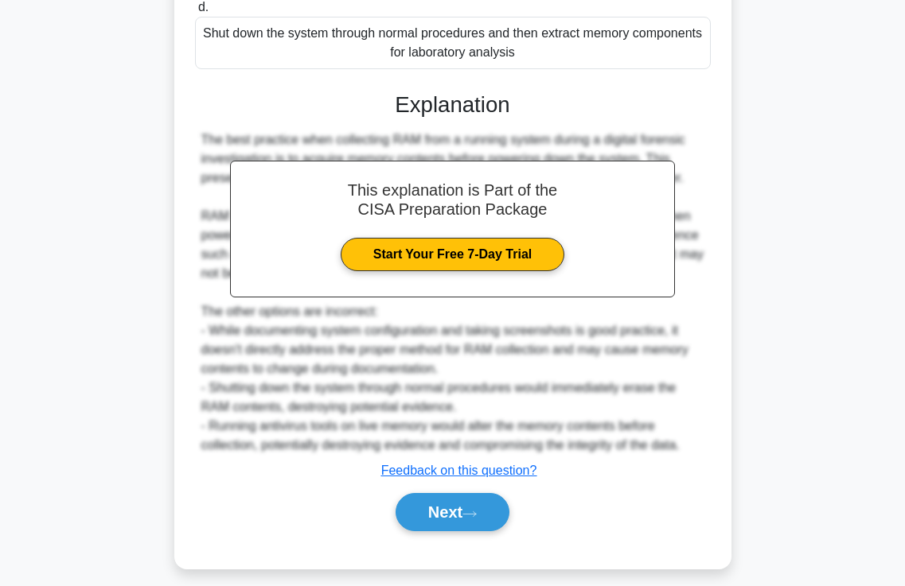
scroll to position [416, 0]
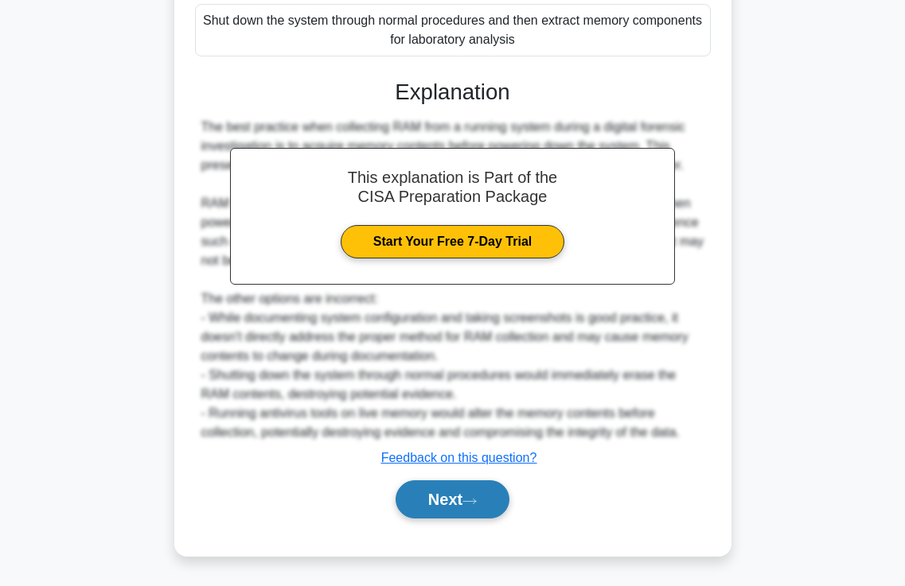
click at [465, 509] on button "Next" at bounding box center [452, 499] width 114 height 38
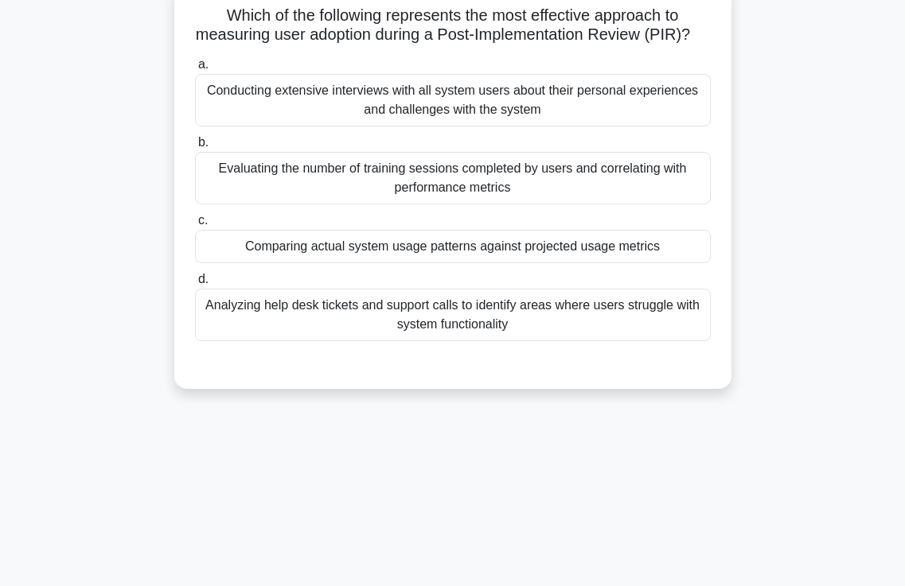
scroll to position [0, 0]
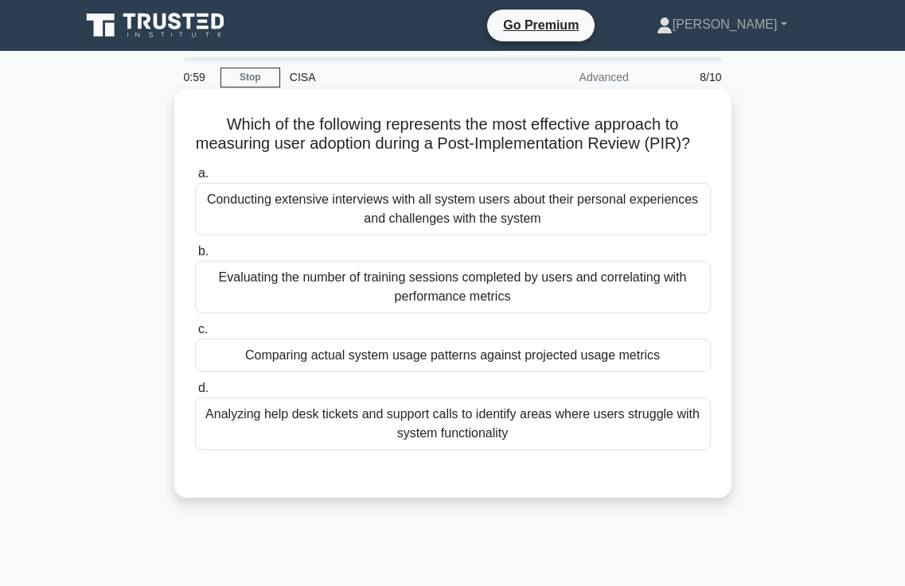
click at [483, 372] on div "Comparing actual system usage patterns against projected usage metrics" at bounding box center [452, 355] width 515 height 33
click at [195, 335] on input "c. Comparing actual system usage patterns against projected usage metrics" at bounding box center [195, 330] width 0 height 10
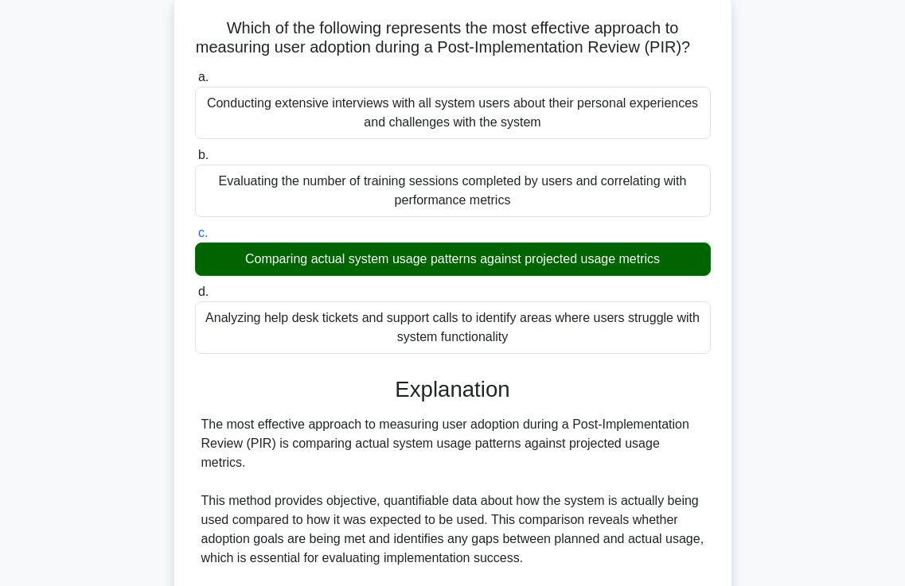
scroll to position [398, 0]
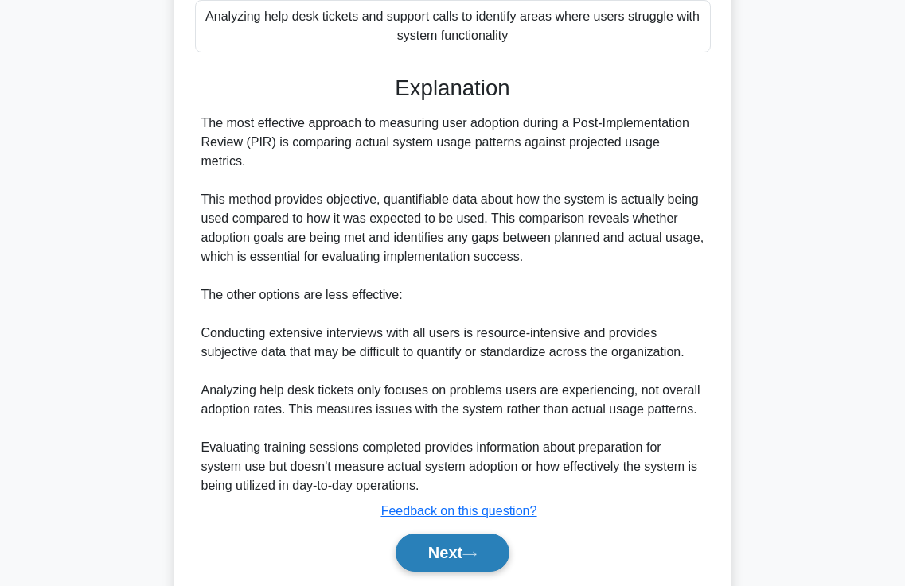
click at [438, 551] on button "Next" at bounding box center [452, 553] width 114 height 38
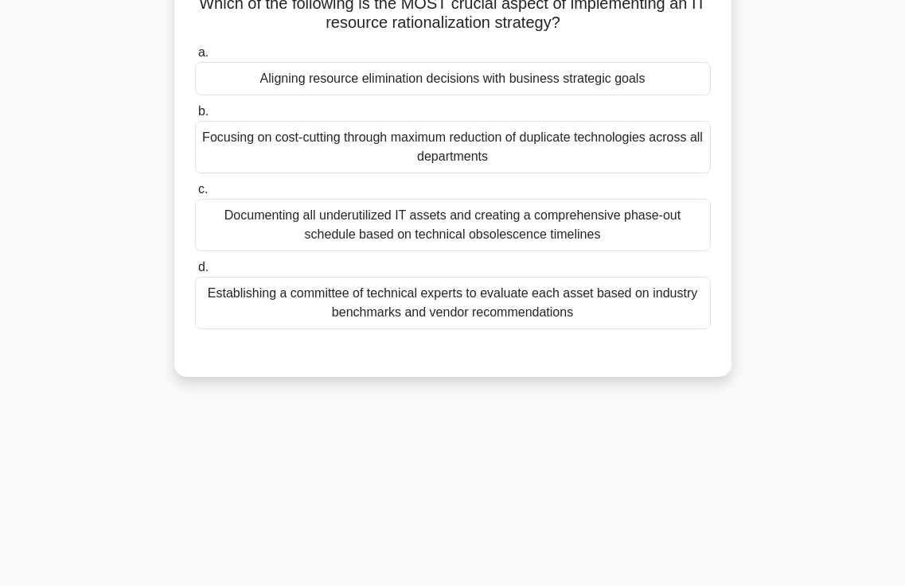
scroll to position [0, 0]
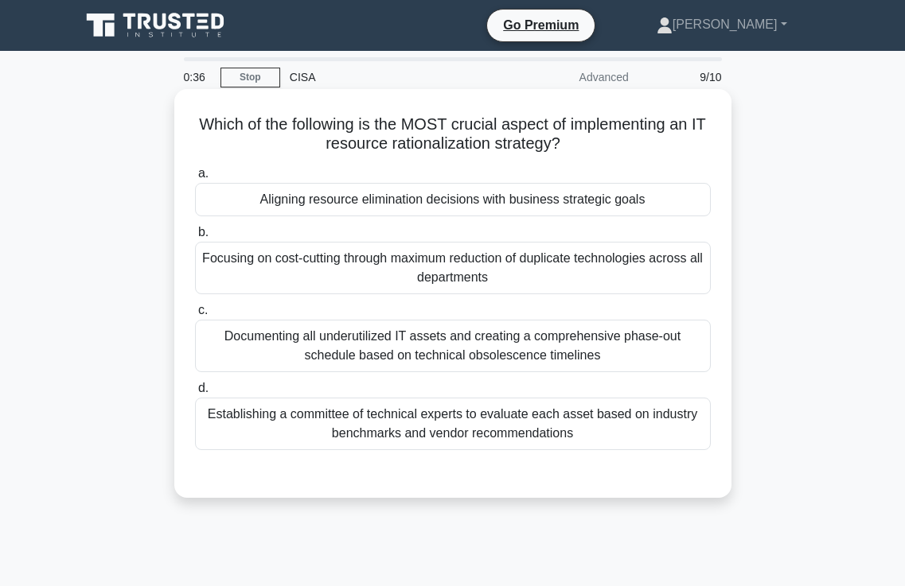
click at [401, 201] on div "Aligning resource elimination decisions with business strategic goals" at bounding box center [452, 199] width 515 height 33
click at [195, 179] on input "a. Aligning resource elimination decisions with business strategic goals" at bounding box center [195, 174] width 0 height 10
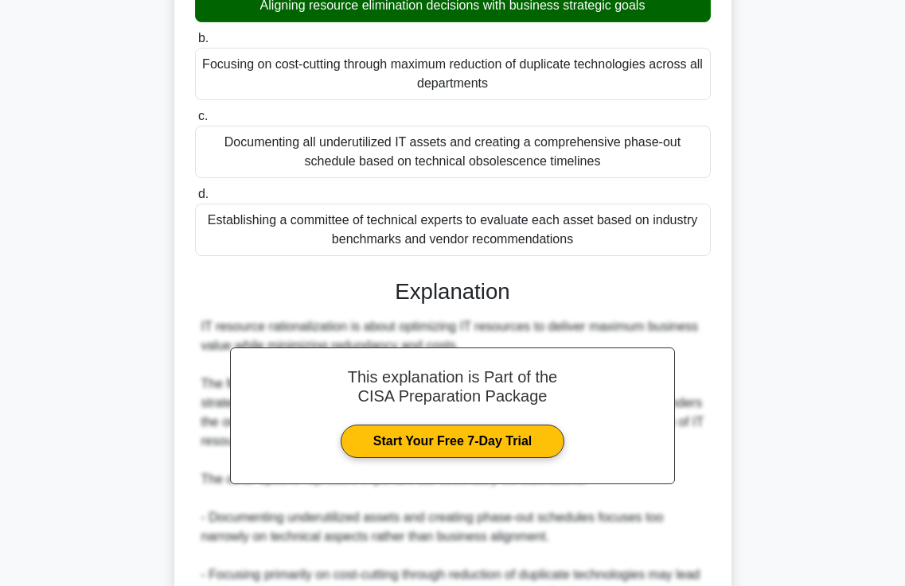
scroll to position [472, 0]
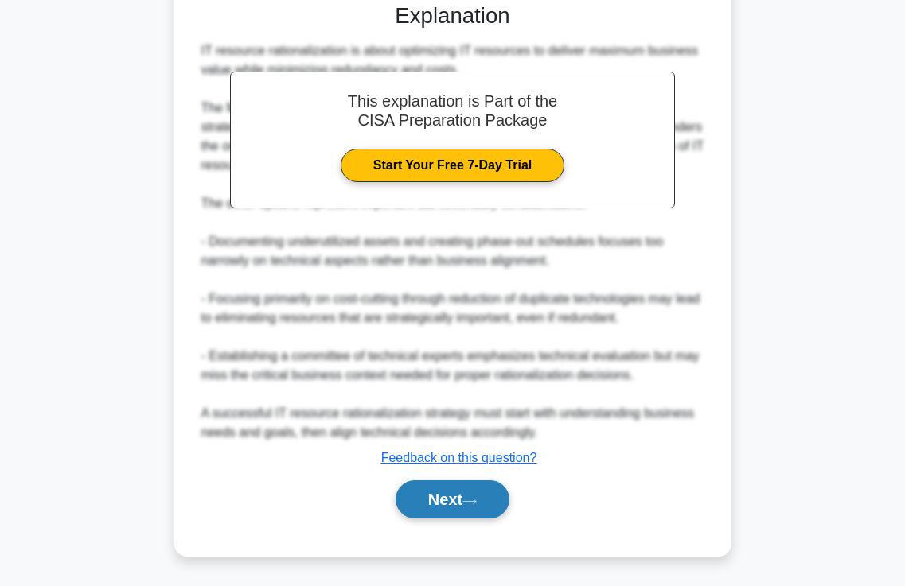
click at [441, 505] on button "Next" at bounding box center [452, 499] width 114 height 38
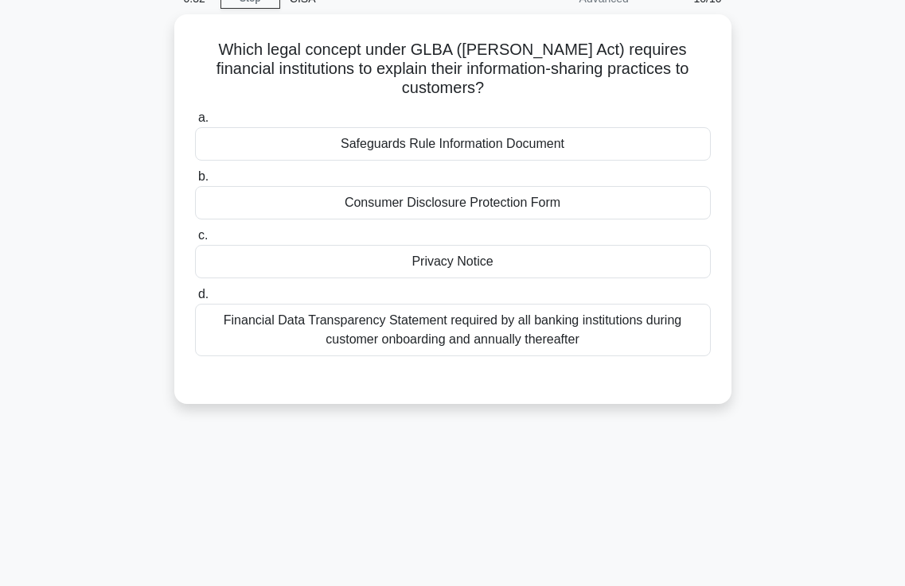
scroll to position [0, 0]
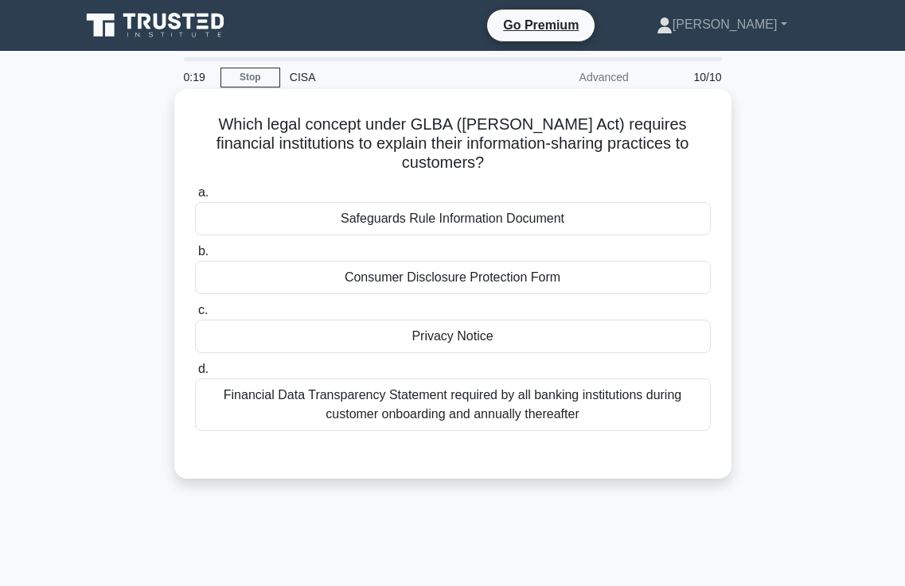
click at [461, 340] on div "Privacy Notice" at bounding box center [452, 336] width 515 height 33
click at [195, 316] on input "c. Privacy Notice" at bounding box center [195, 310] width 0 height 10
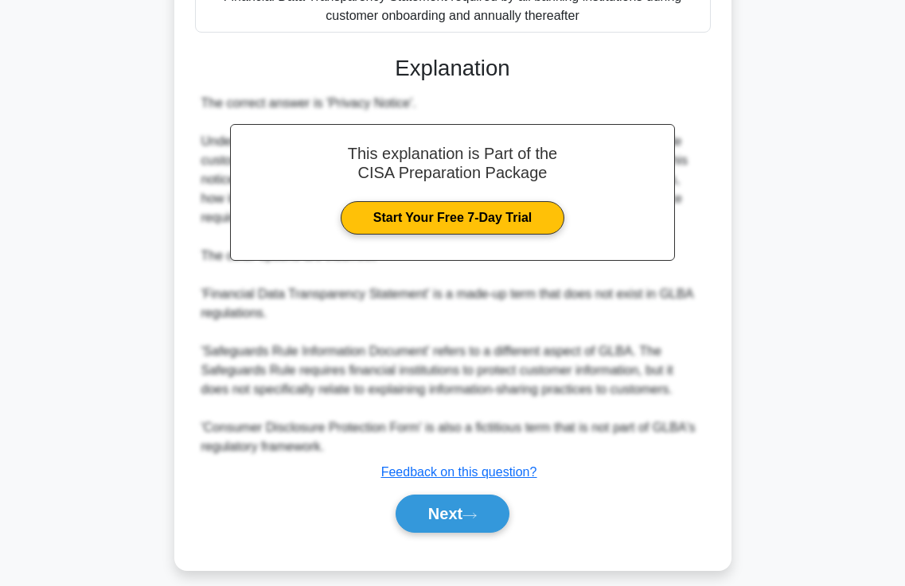
scroll to position [414, 0]
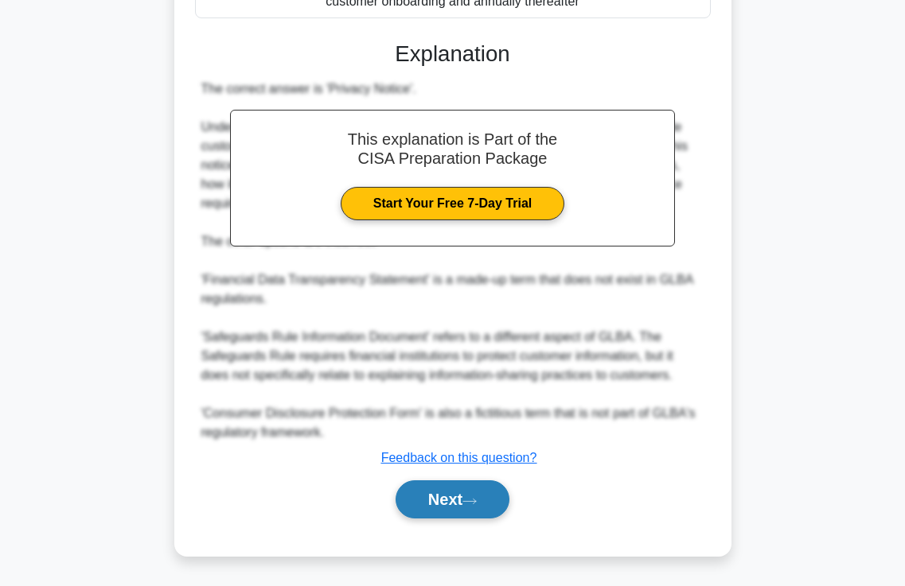
click at [470, 503] on icon at bounding box center [469, 501] width 14 height 9
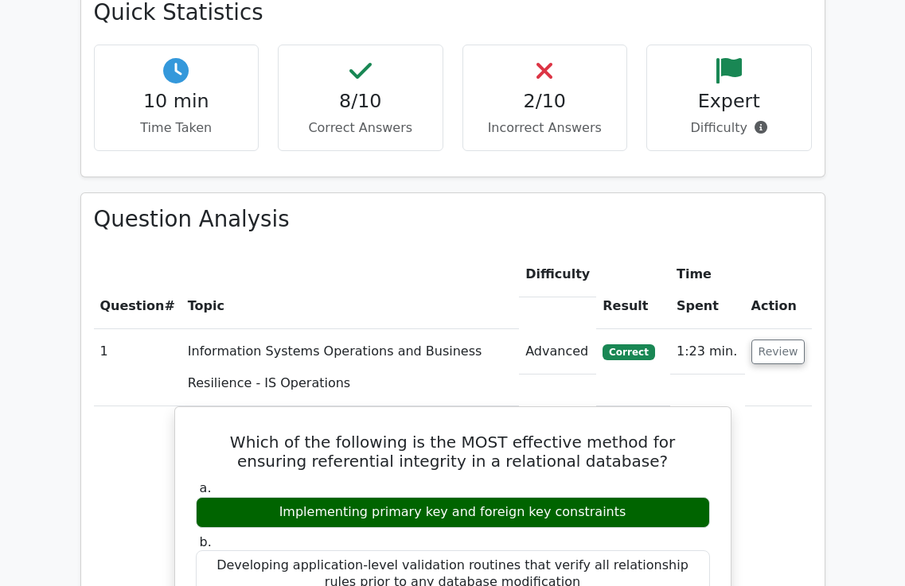
scroll to position [1193, 0]
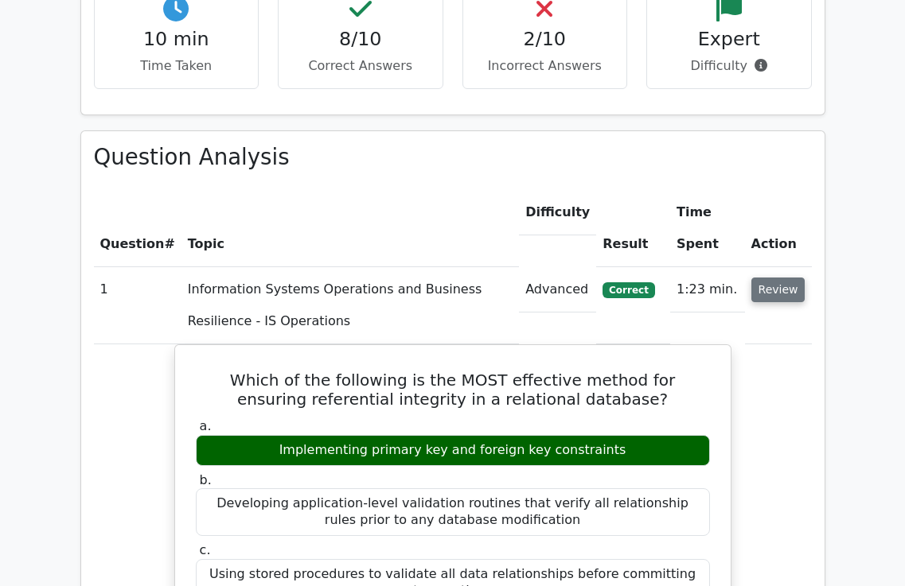
click at [781, 278] on button "Review" at bounding box center [778, 290] width 54 height 25
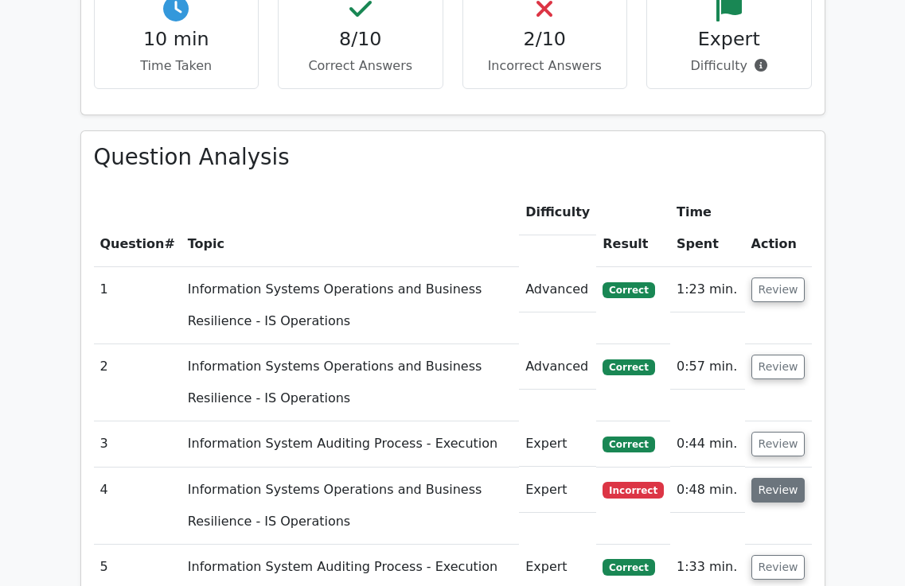
click at [779, 478] on button "Review" at bounding box center [778, 490] width 54 height 25
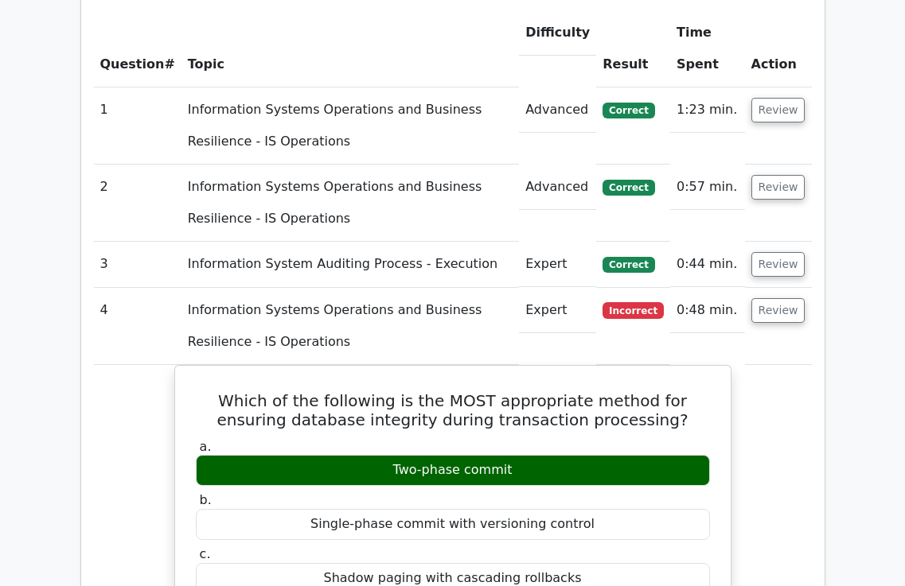
scroll to position [1511, 0]
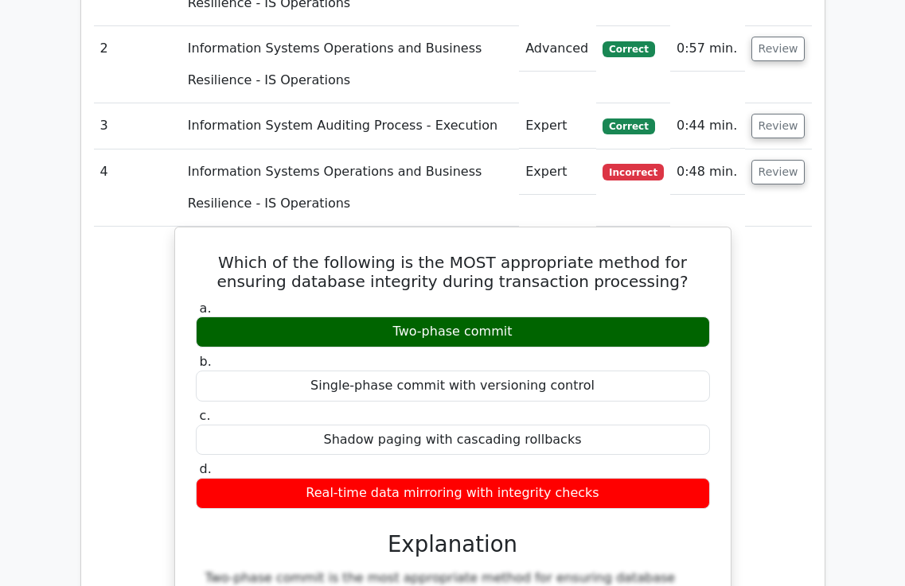
click at [777, 150] on td "Review" at bounding box center [778, 188] width 67 height 77
click at [780, 160] on button "Review" at bounding box center [778, 172] width 54 height 25
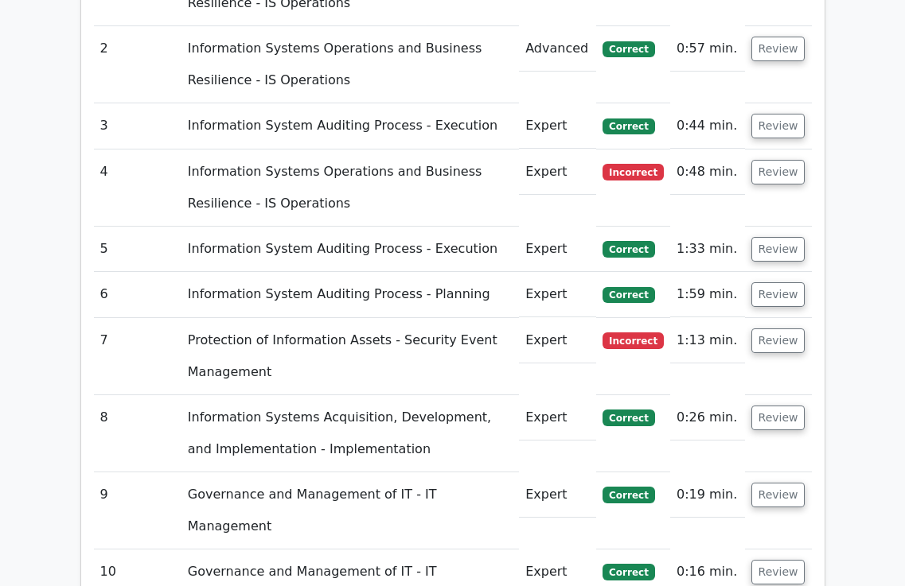
click at [774, 318] on td "Review" at bounding box center [778, 356] width 67 height 77
click at [774, 329] on button "Review" at bounding box center [778, 341] width 54 height 25
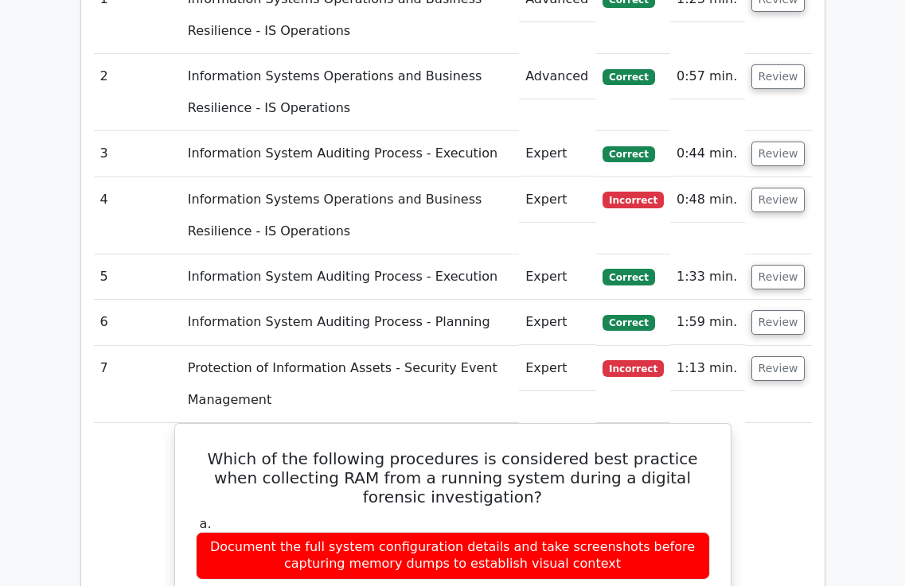
scroll to position [1352, 0]
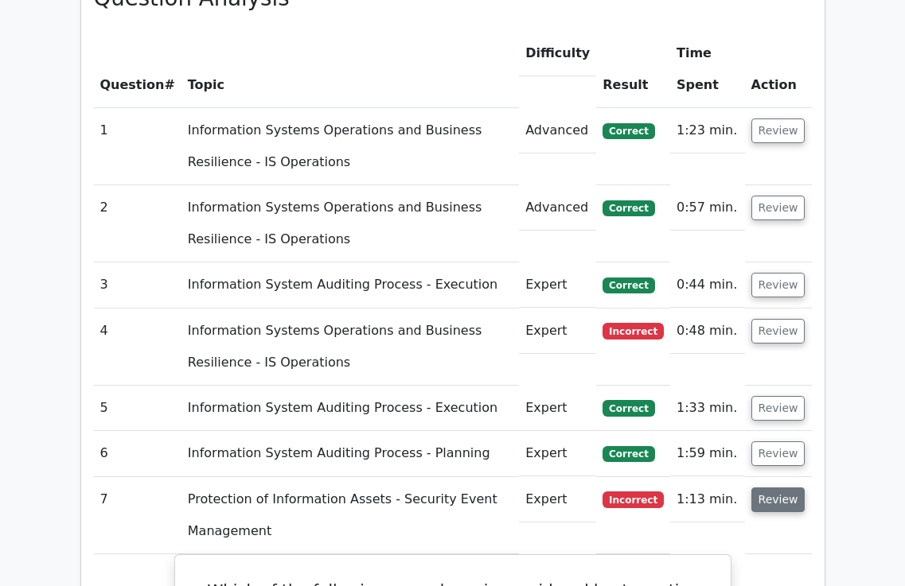
click at [784, 488] on button "Review" at bounding box center [778, 500] width 54 height 25
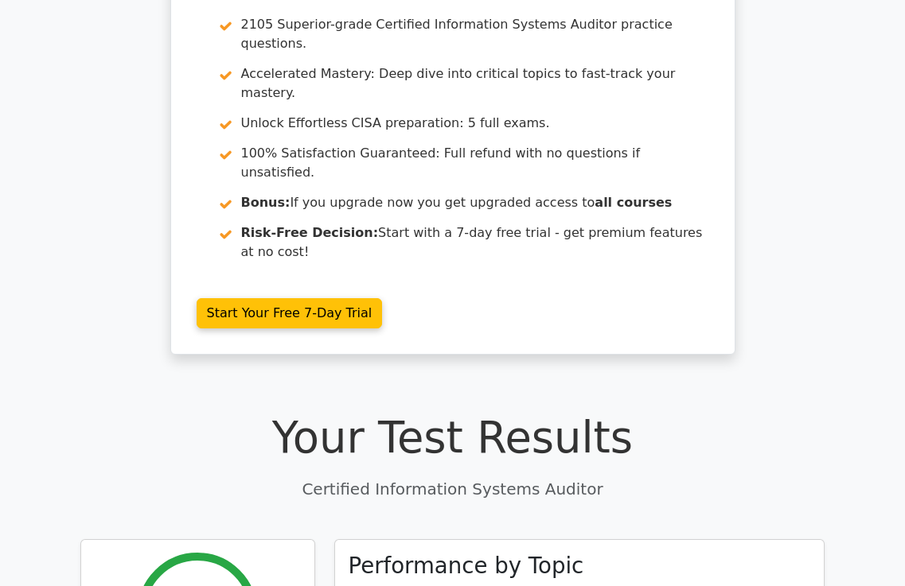
scroll to position [0, 0]
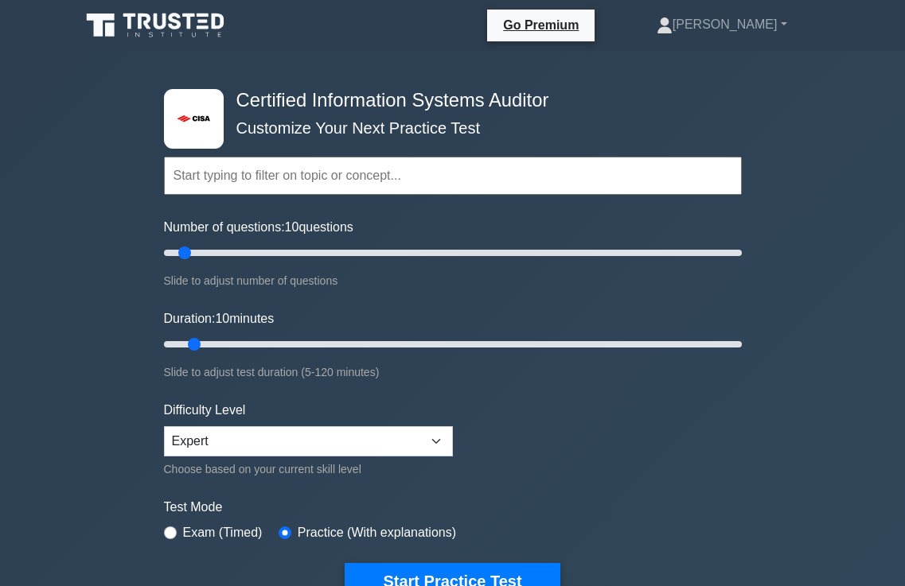
click at [382, 112] on div "Topics Information System Auditing Process - Planning Information System Auditi…" at bounding box center [453, 153] width 578 height 91
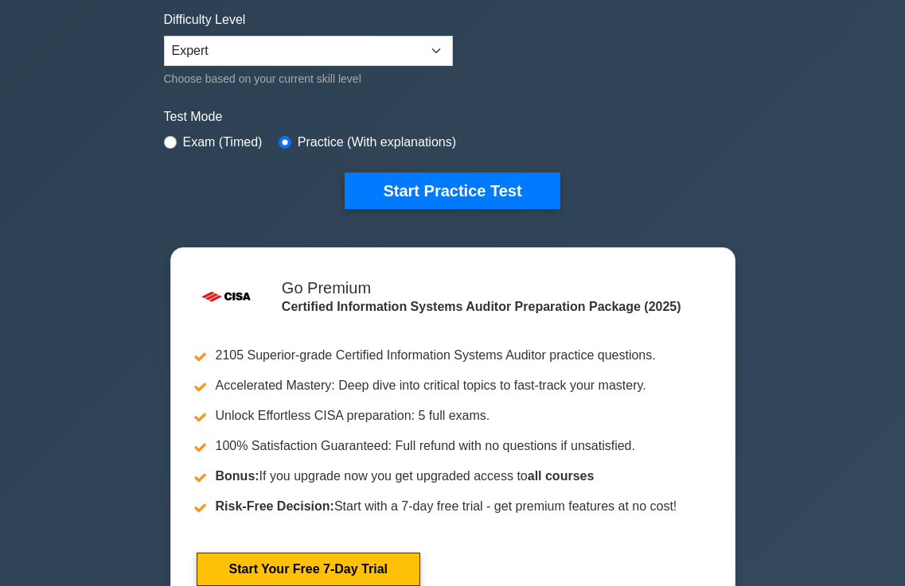
scroll to position [477, 0]
